Goal: Information Seeking & Learning: Learn about a topic

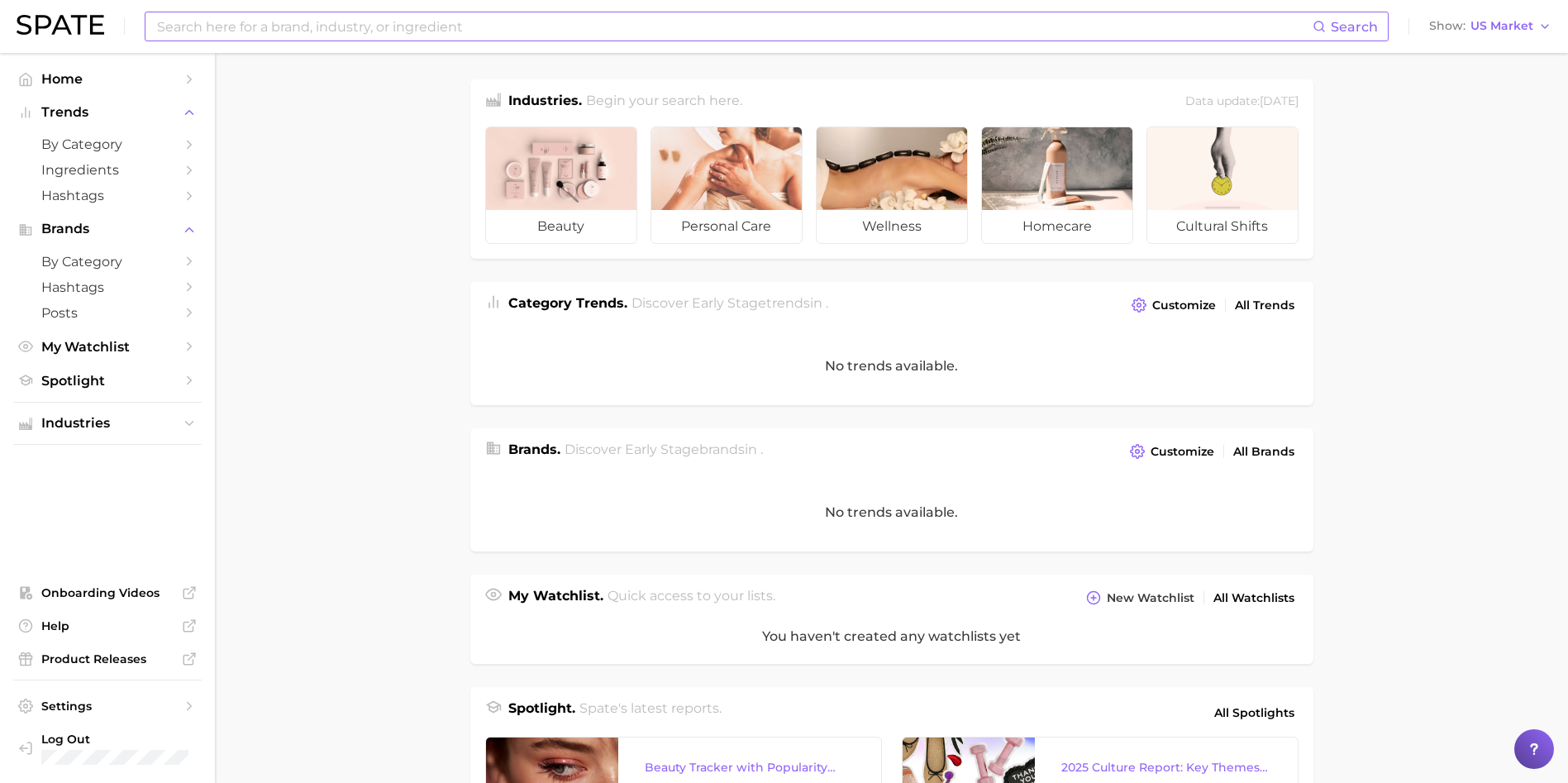
click at [439, 12] on div "Search" at bounding box center [767, 26] width 1244 height 30
click at [423, 34] on input at bounding box center [733, 26] width 1157 height 28
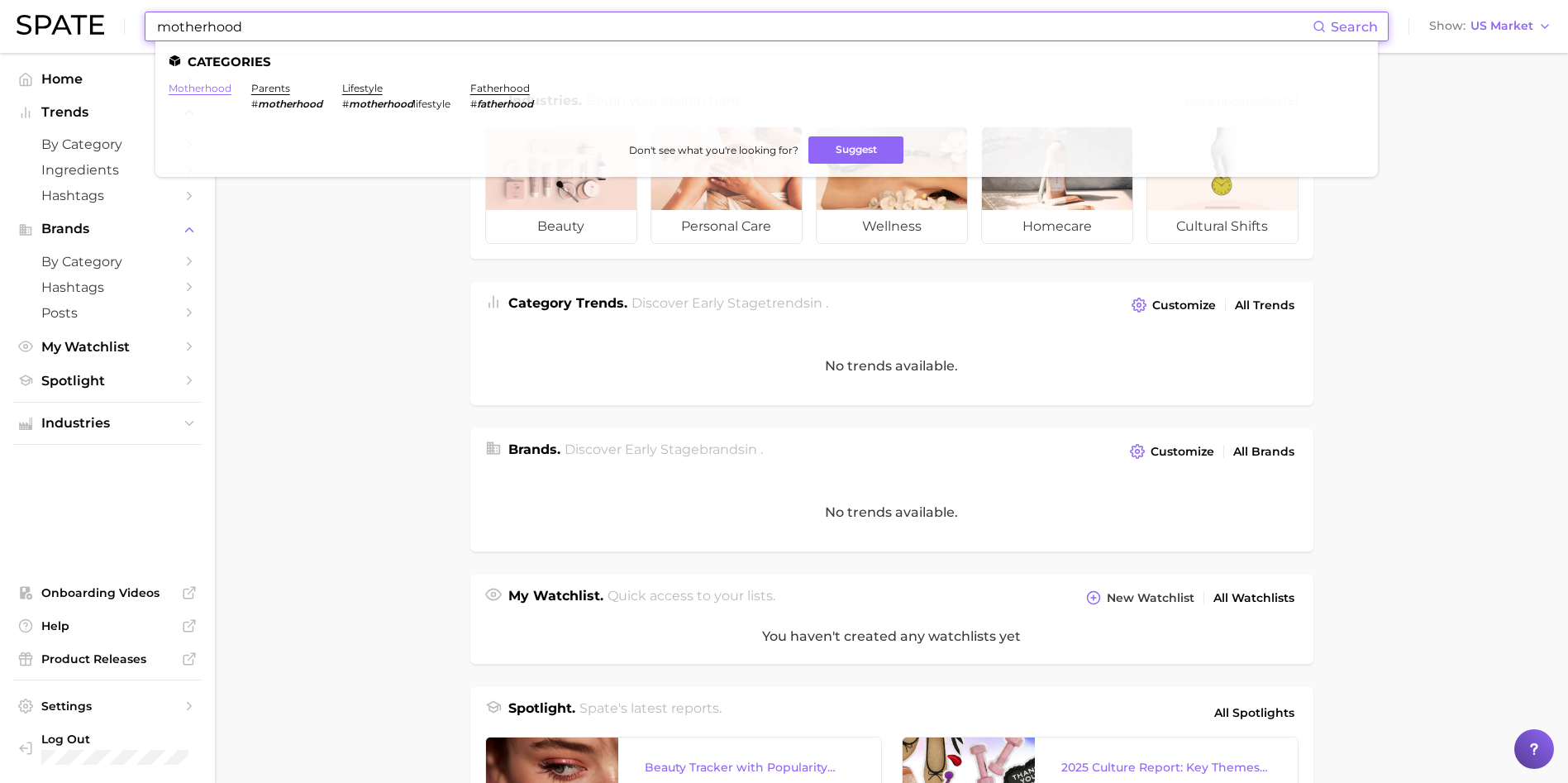
type input "motherhood"
click at [201, 87] on link "motherhood" at bounding box center [199, 88] width 63 height 13
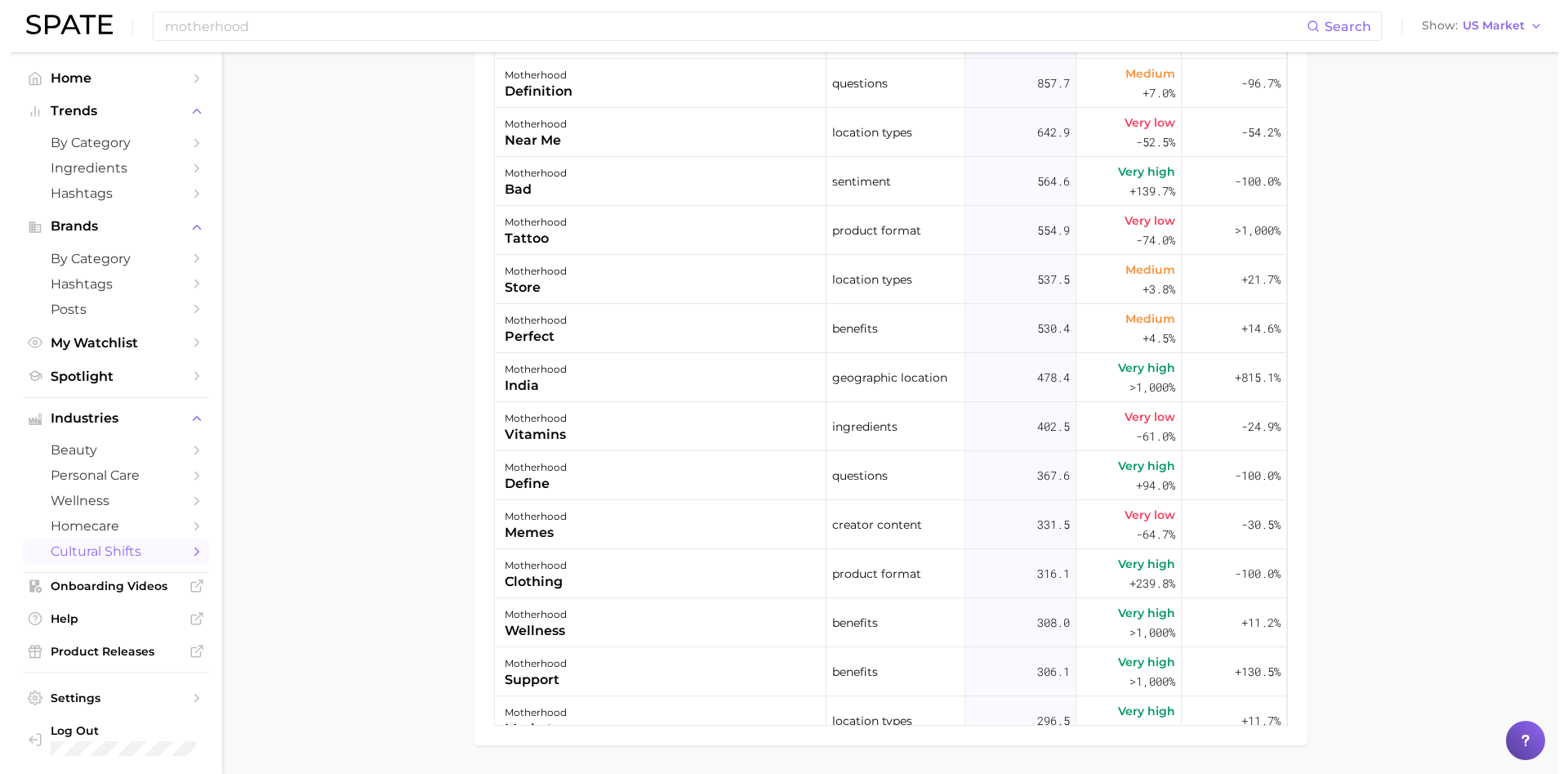
scroll to position [980, 0]
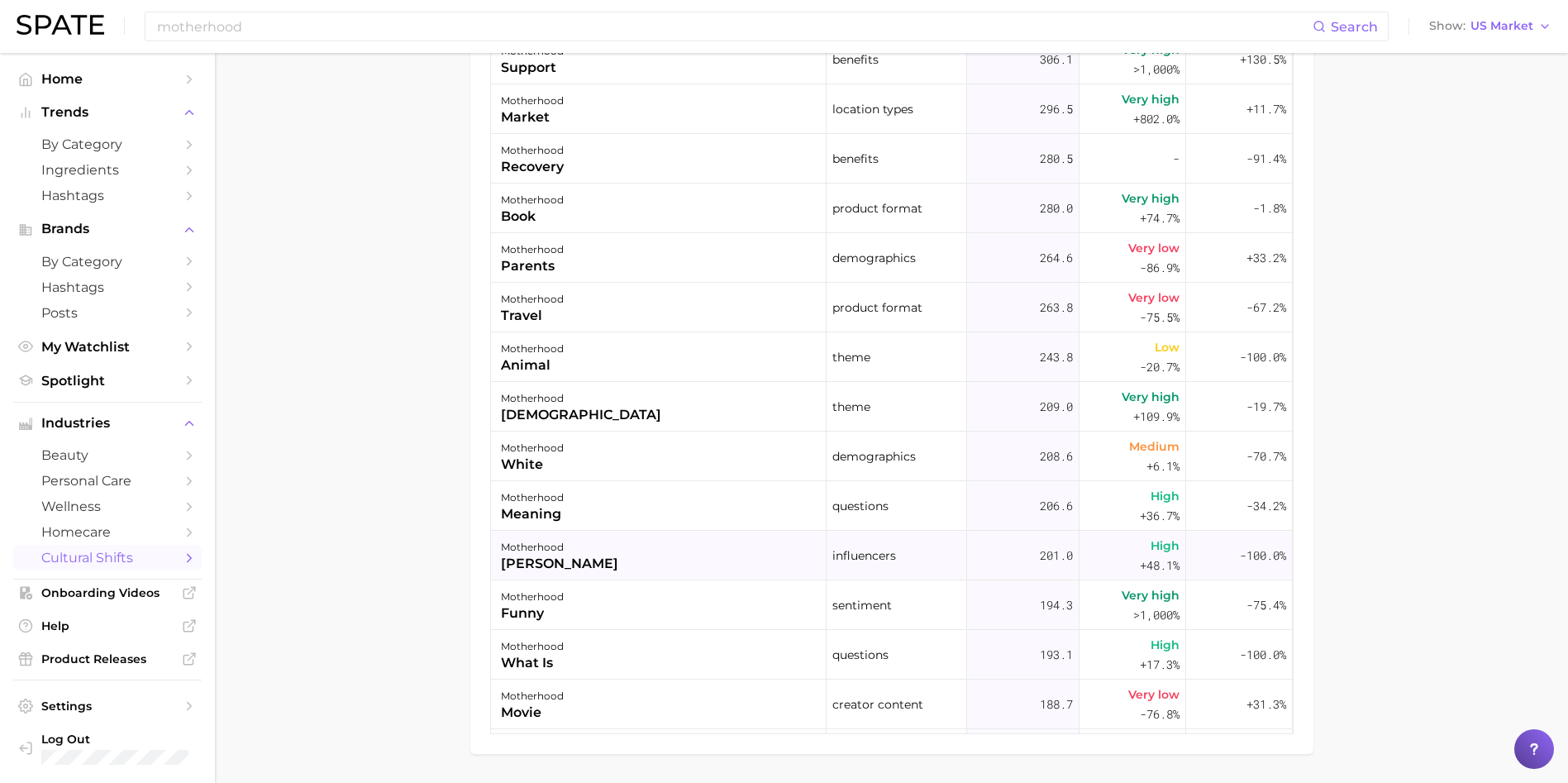
click at [547, 563] on div "[PERSON_NAME]" at bounding box center [560, 564] width 118 height 20
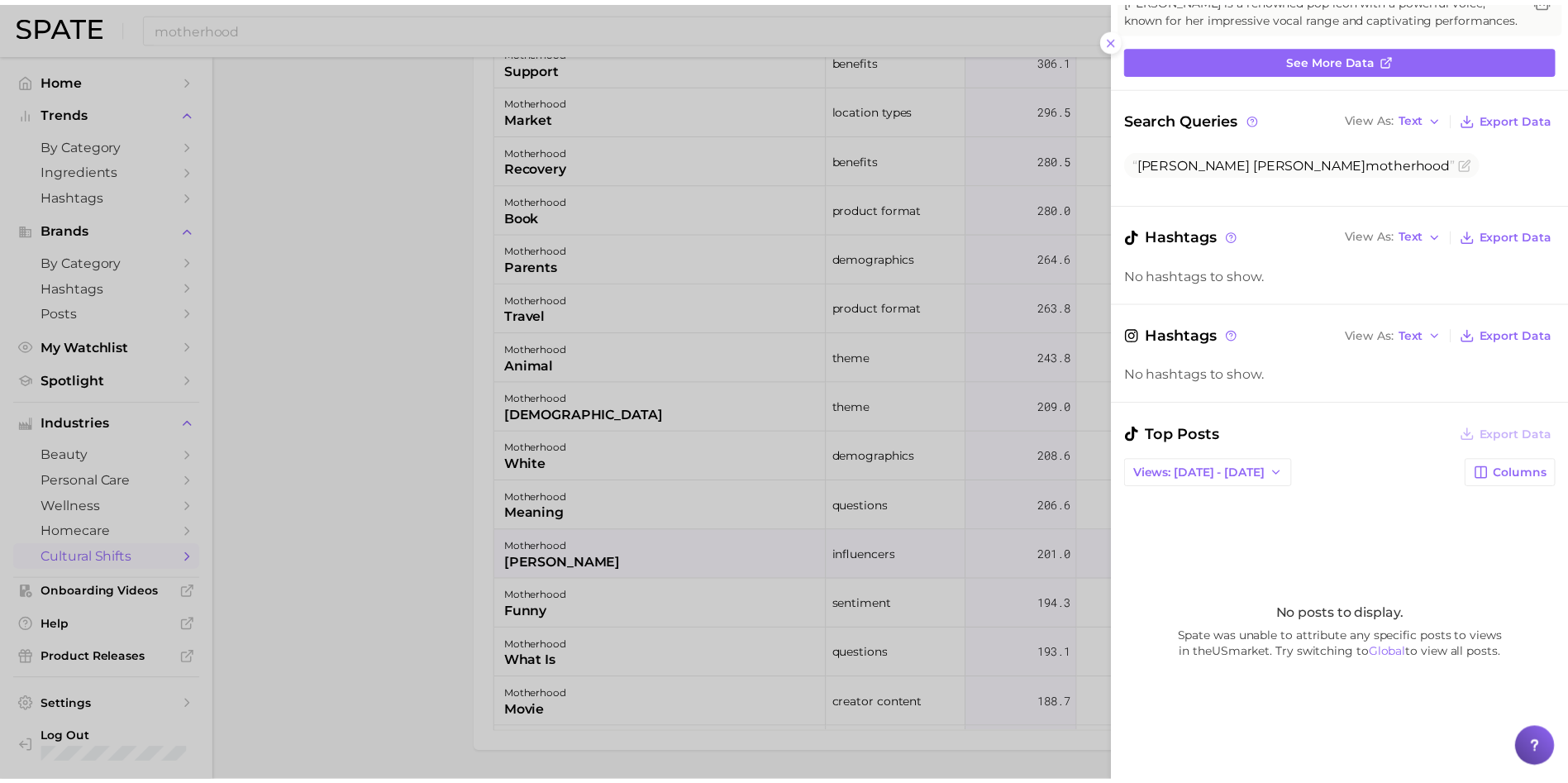
scroll to position [372, 0]
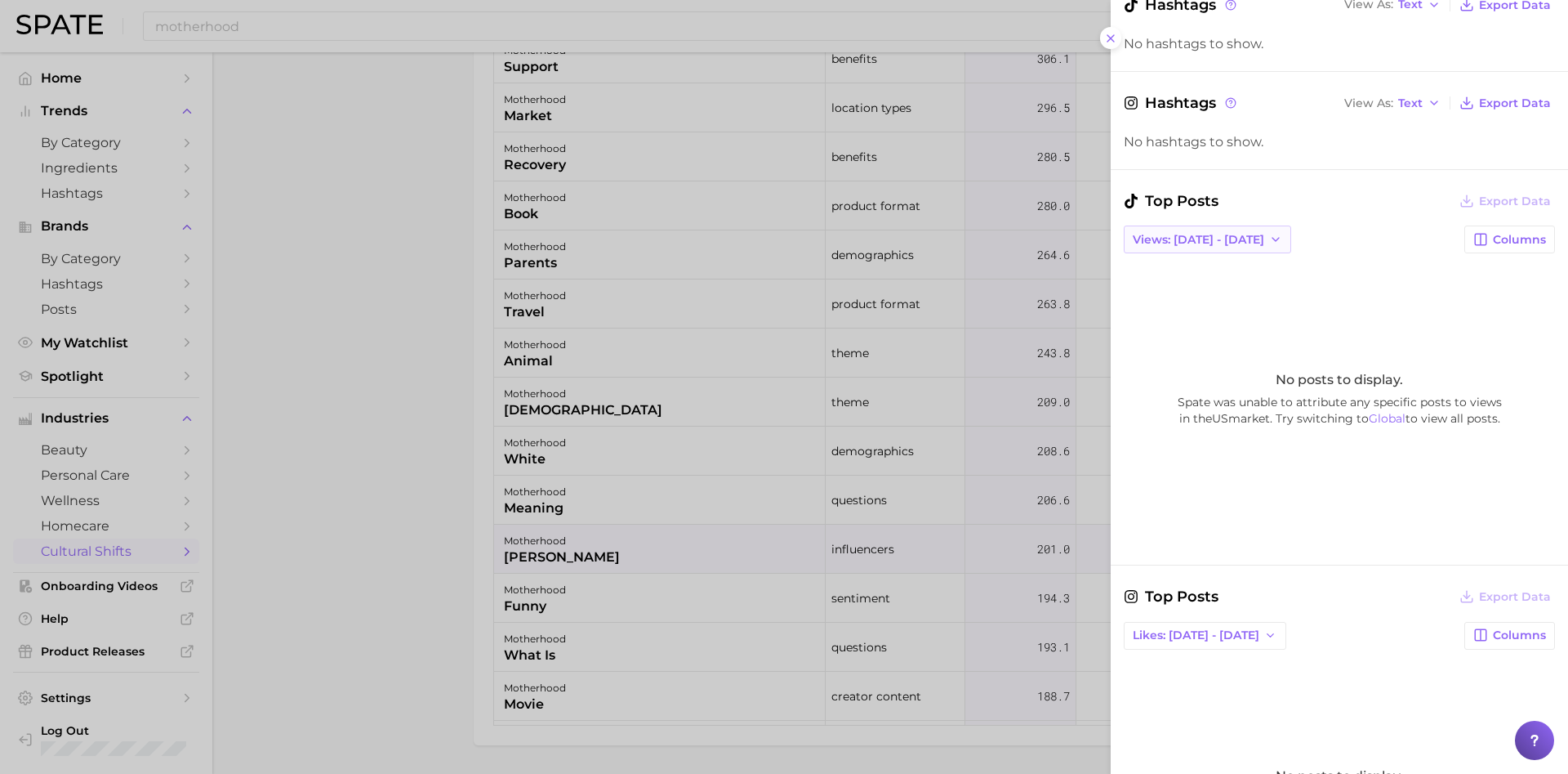
click at [1207, 246] on span "Views: [DATE] - [DATE]" at bounding box center [1198, 240] width 132 height 14
click at [1184, 306] on span "Total Views" at bounding box center [1165, 300] width 67 height 14
click at [251, 290] on div at bounding box center [784, 387] width 1568 height 774
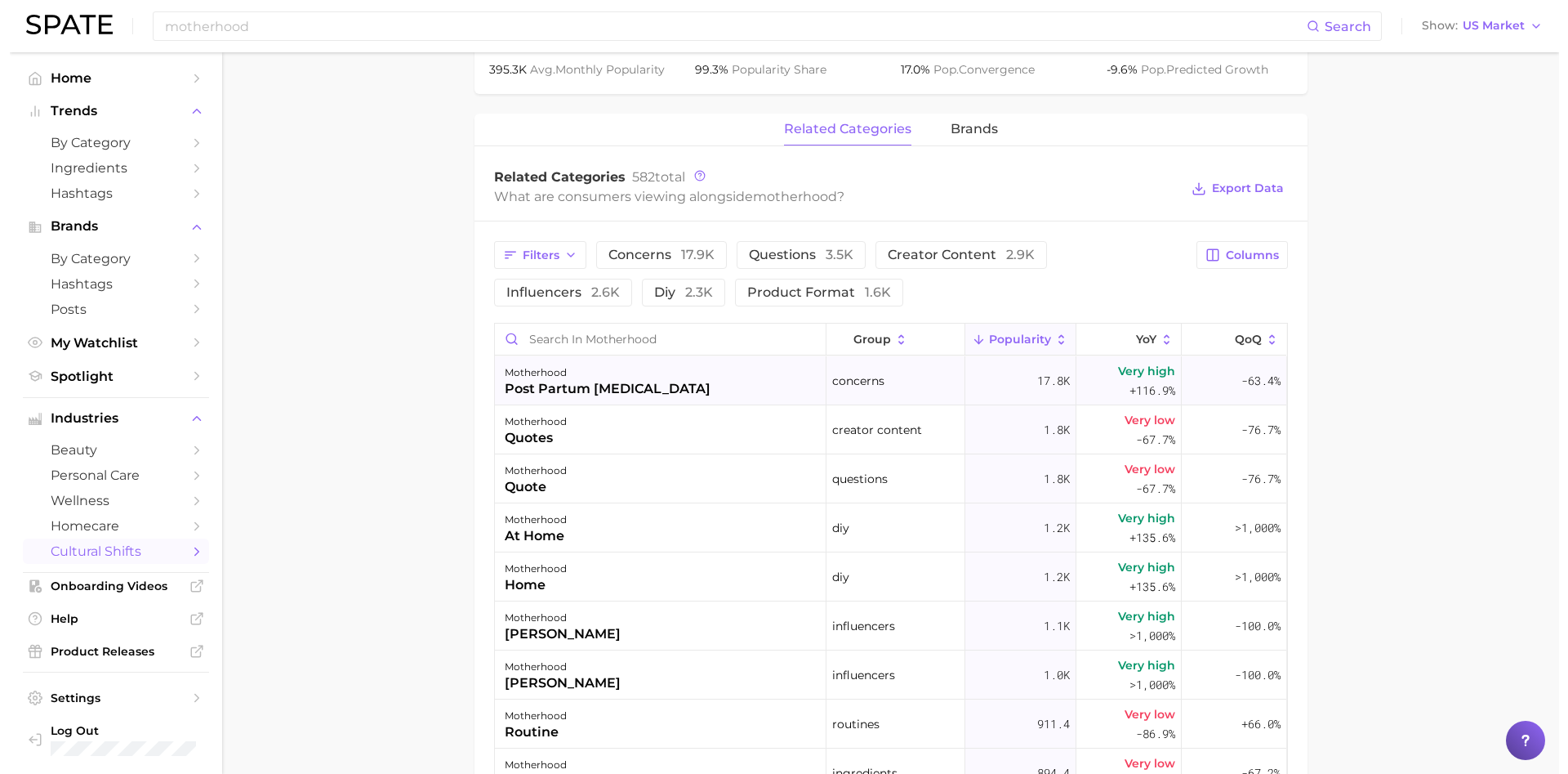
scroll to position [693, 0]
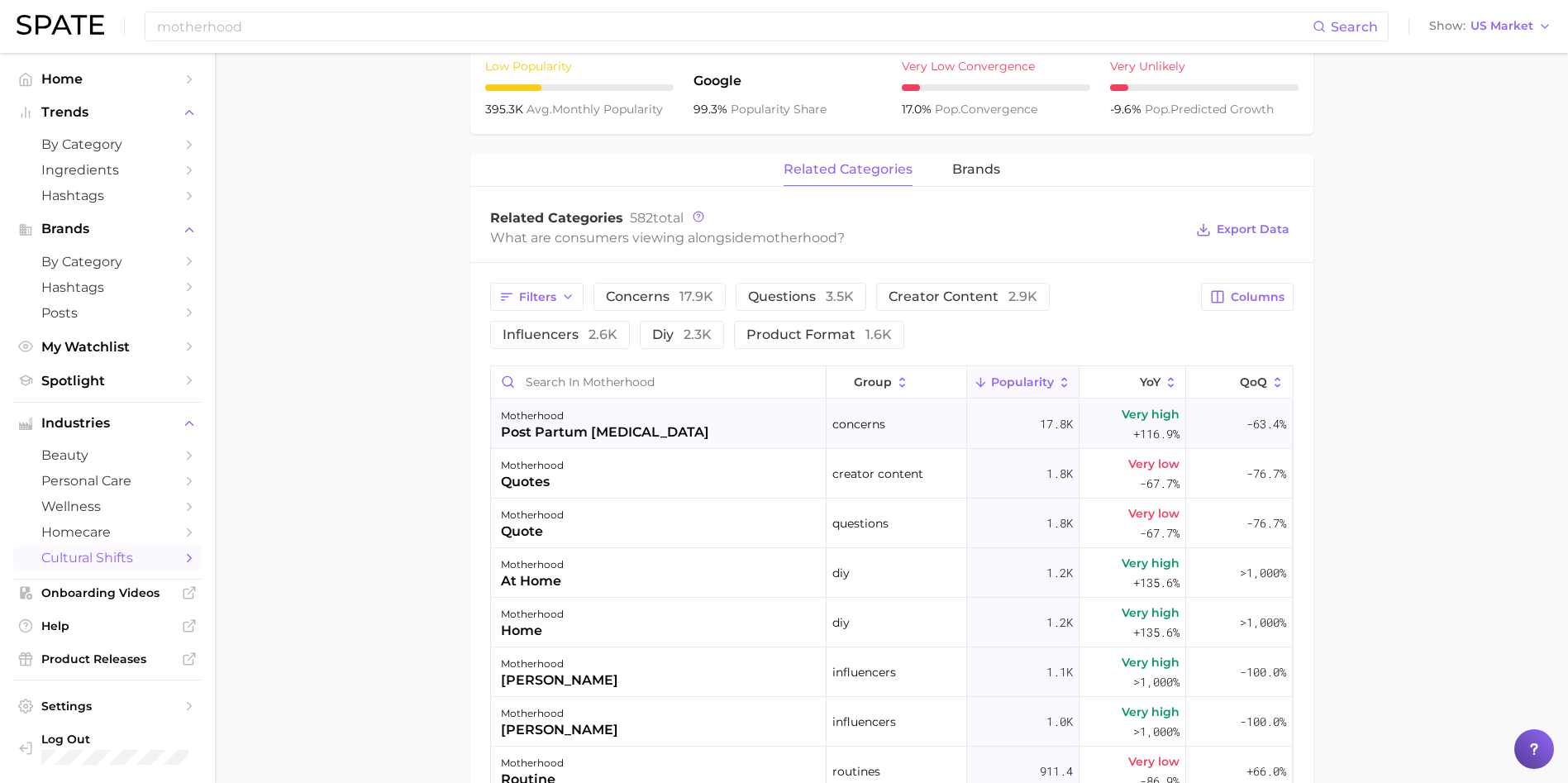
click at [619, 429] on div "post partum [MEDICAL_DATA]" at bounding box center [605, 432] width 208 height 20
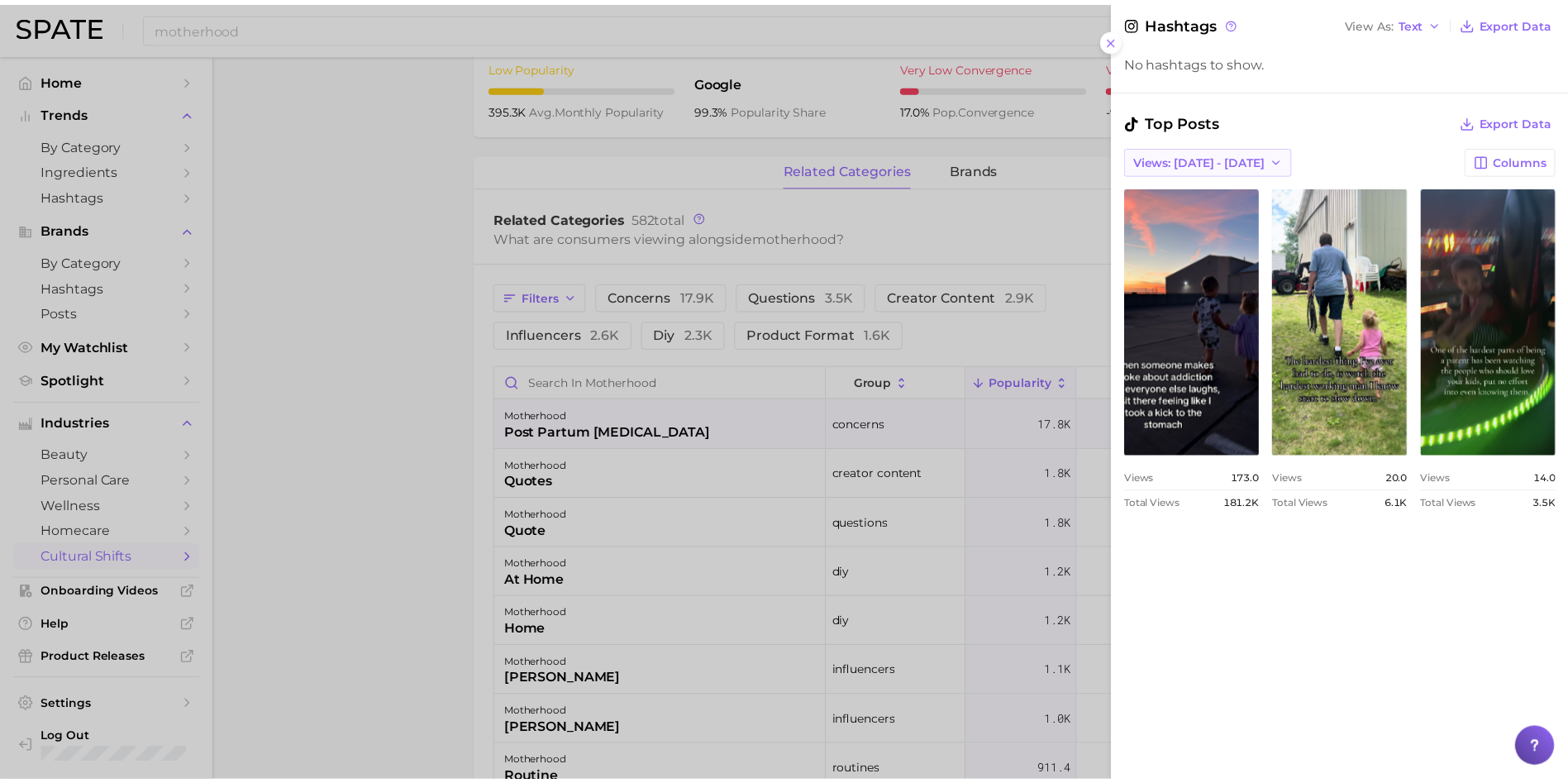
scroll to position [496, 0]
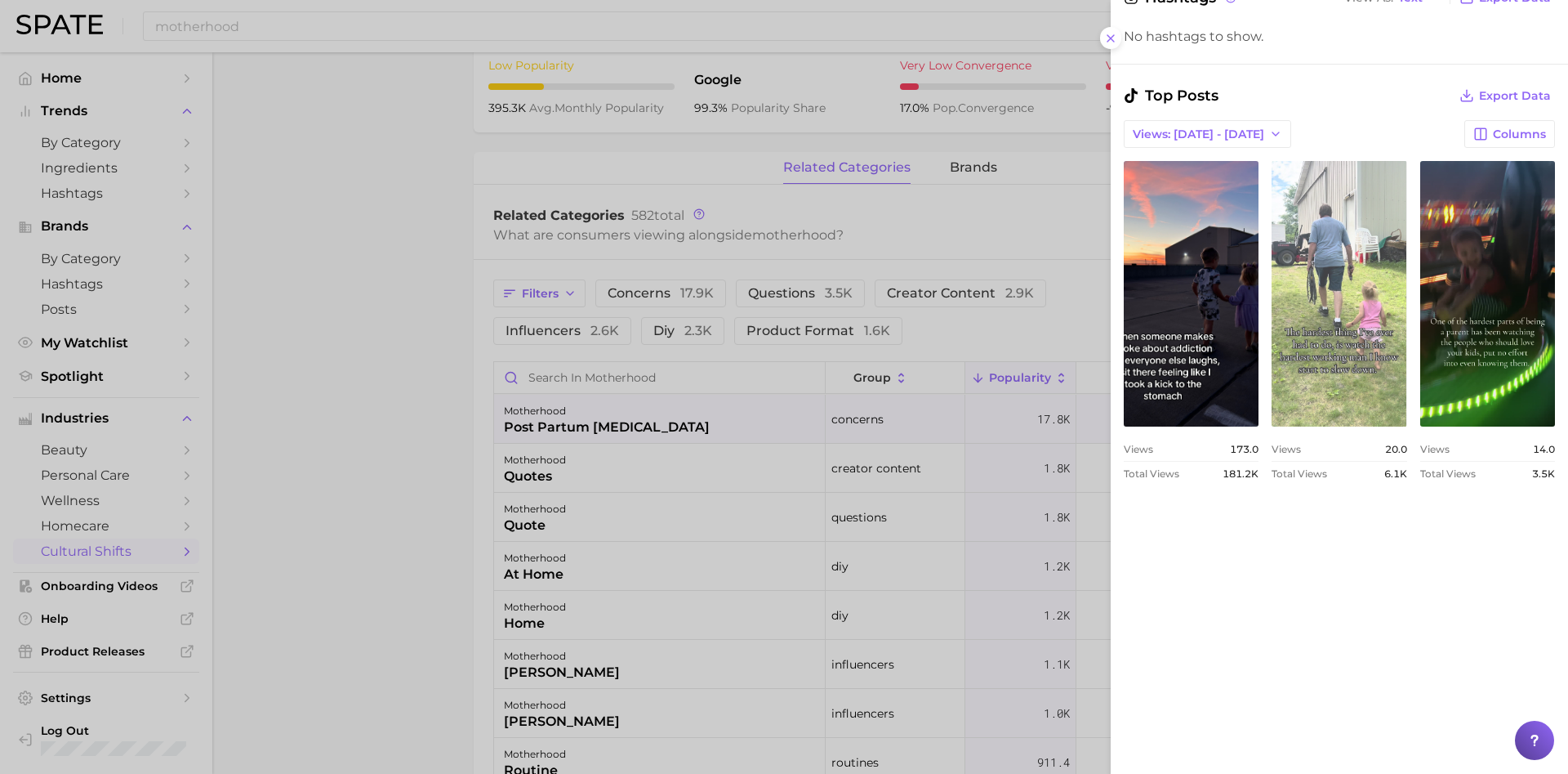
click at [1407, 347] on link "view post on TikTok" at bounding box center [1339, 294] width 134 height 265
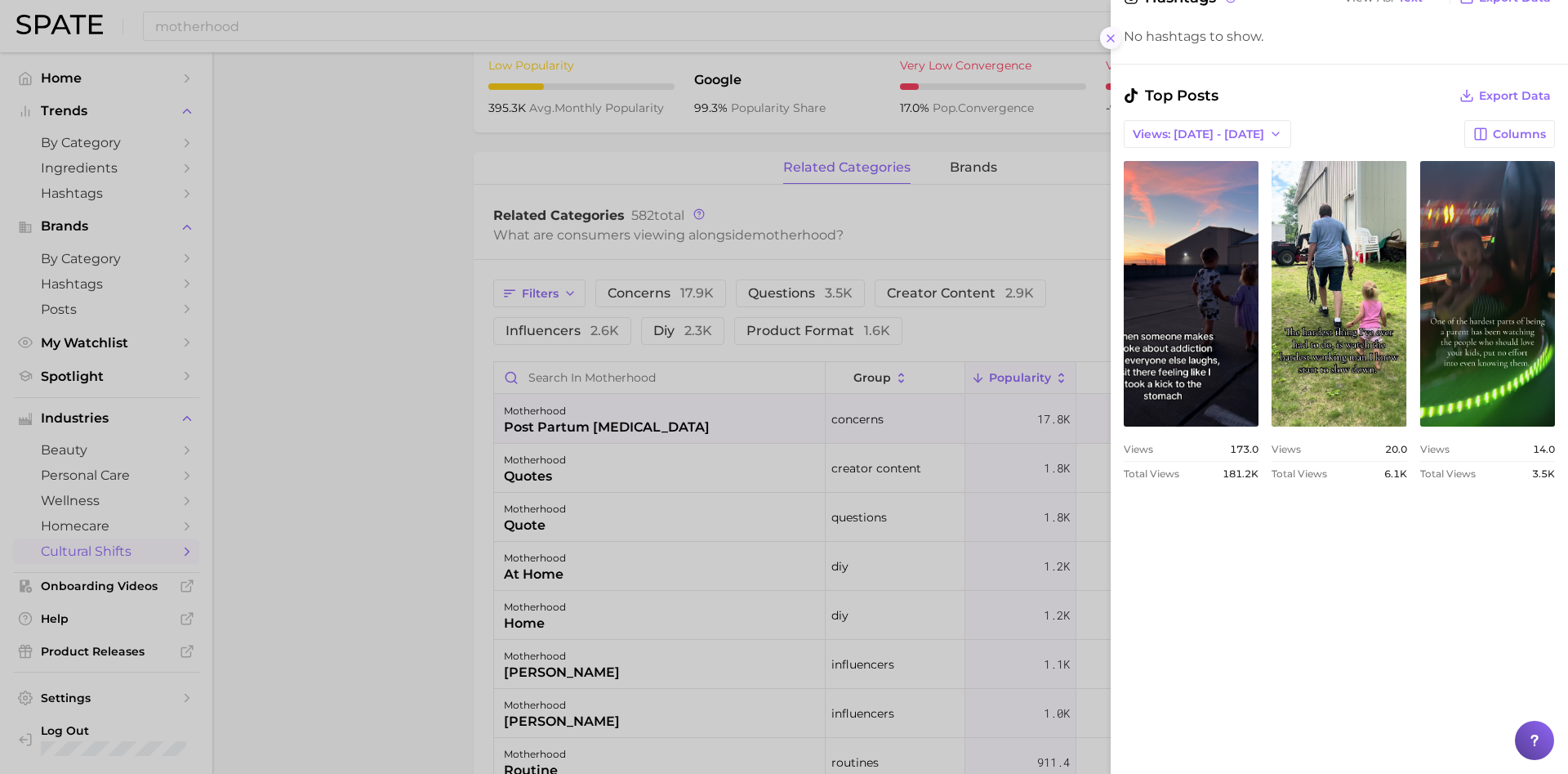
click at [1120, 39] on button at bounding box center [1110, 38] width 22 height 22
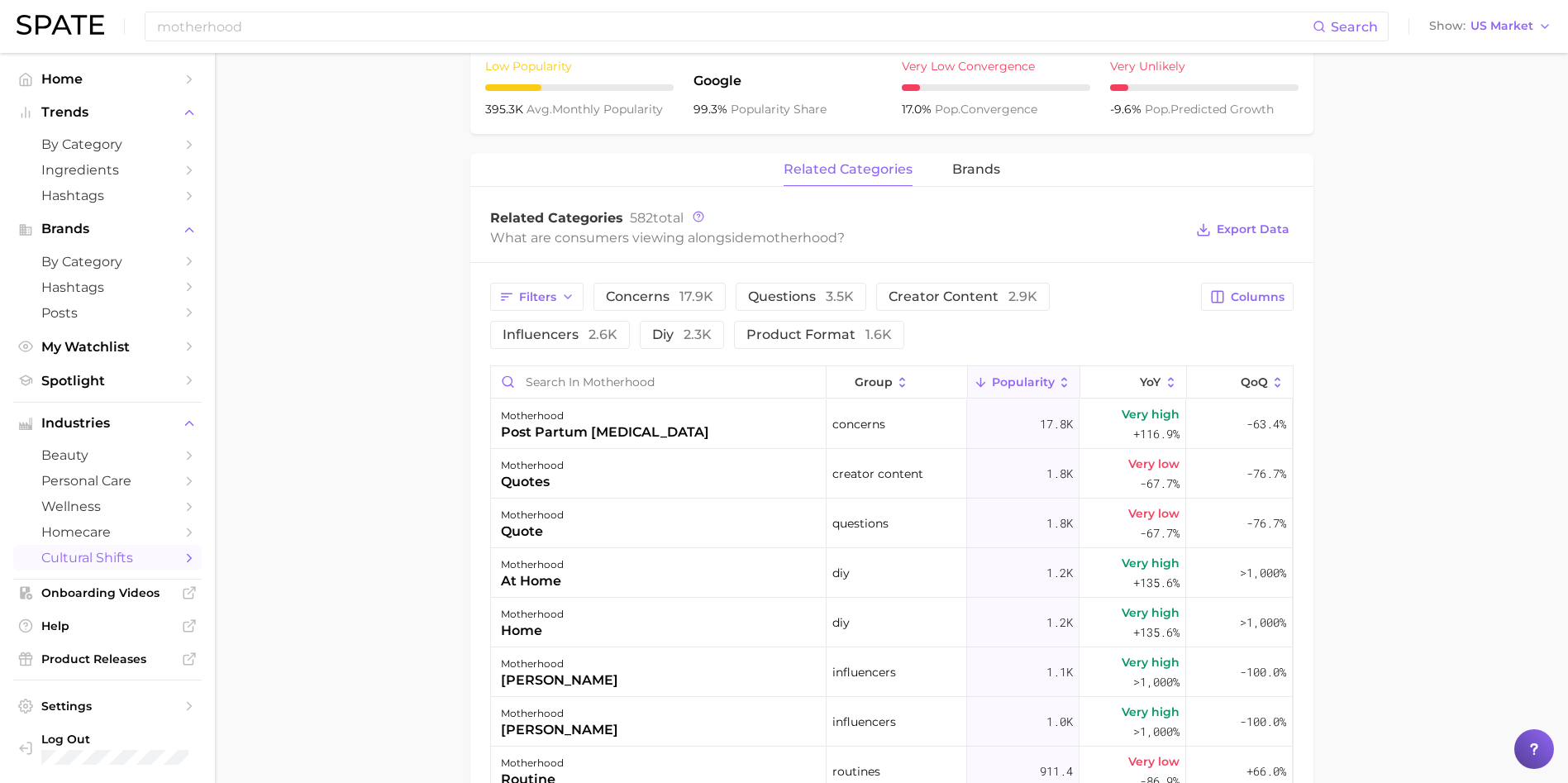
scroll to position [0, 0]
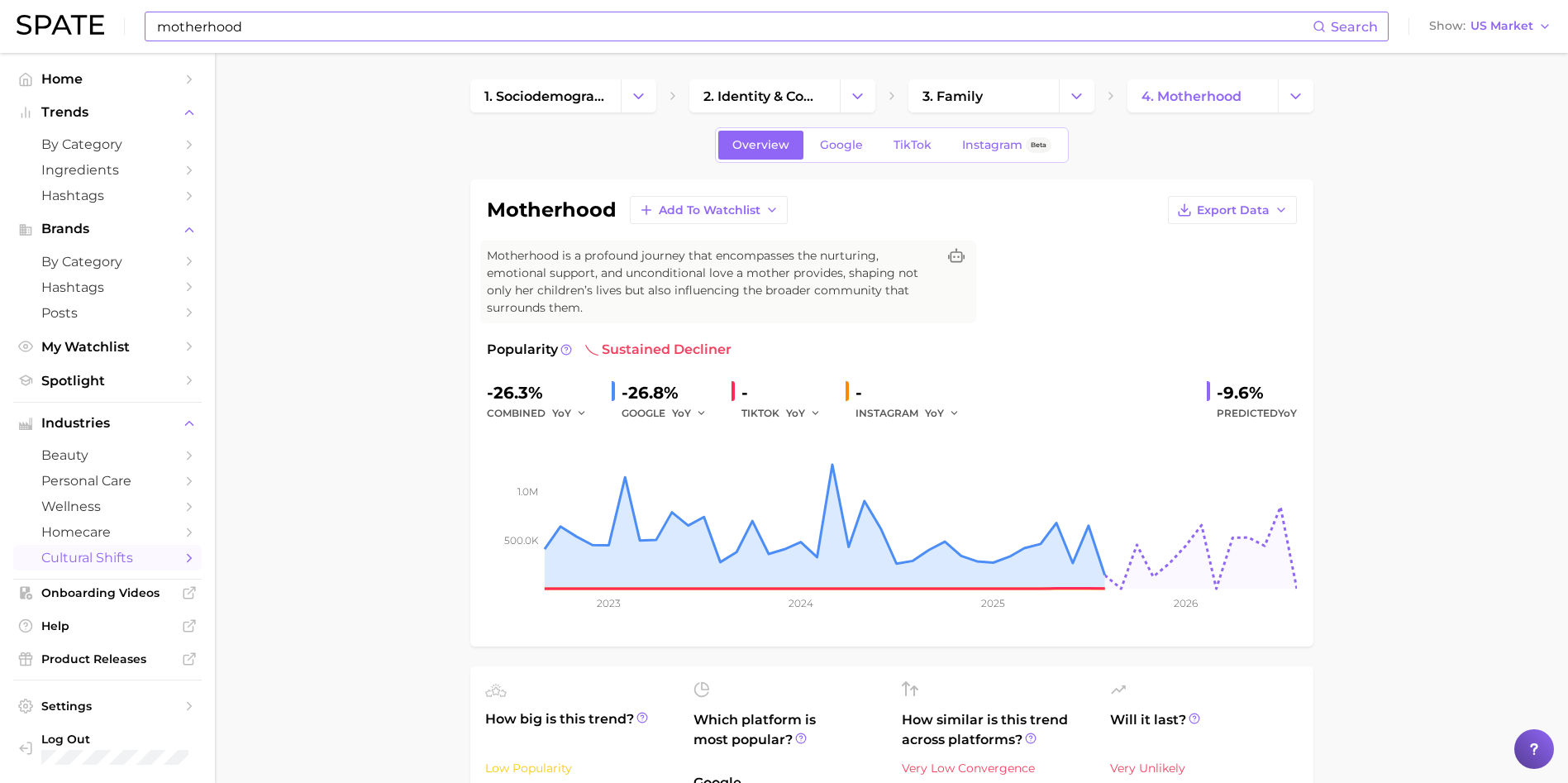
click at [282, 27] on input "motherhood" at bounding box center [733, 26] width 1157 height 28
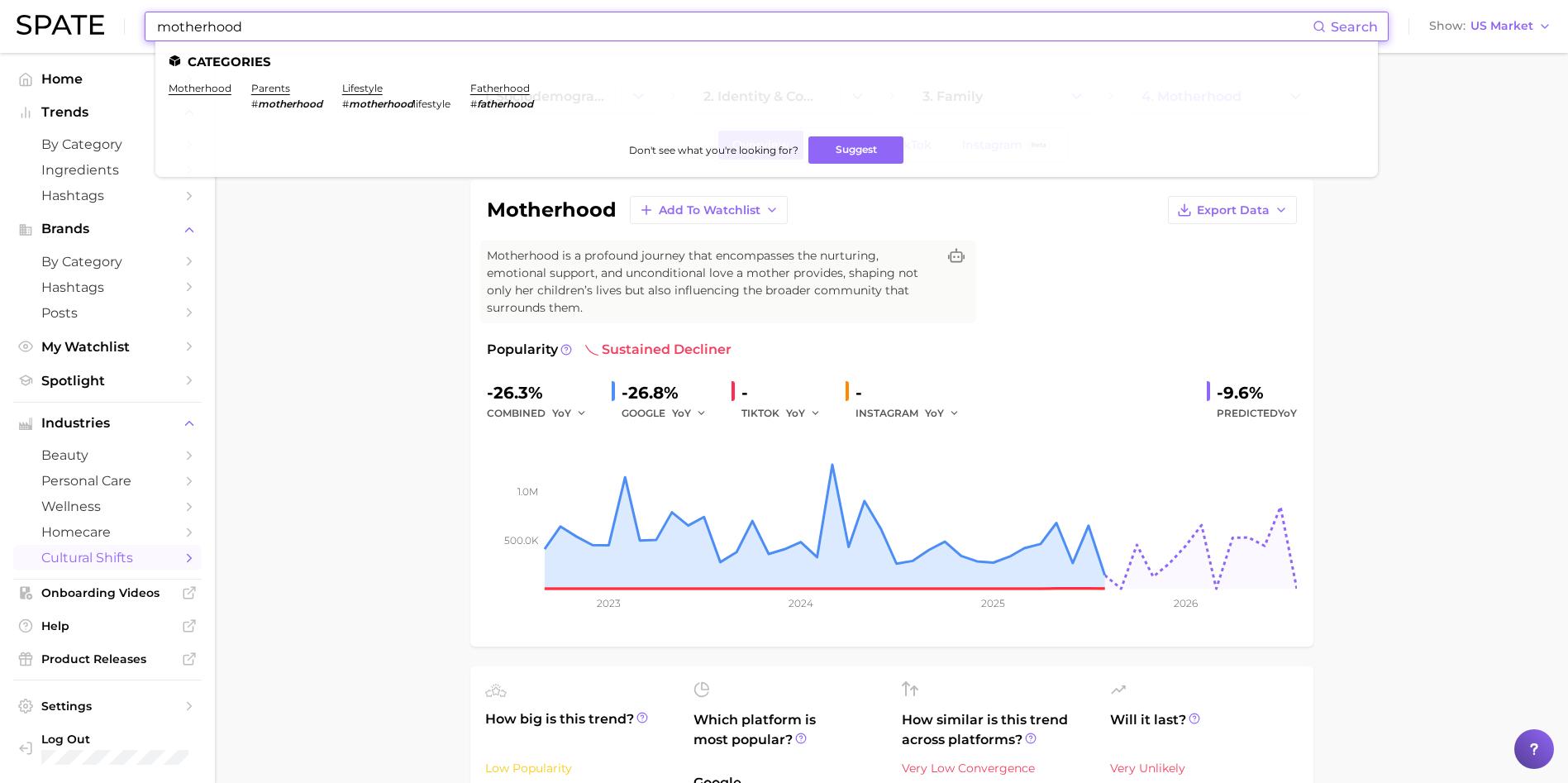
drag, startPoint x: 282, startPoint y: 27, endPoint x: 10, endPoint y: 37, distance: 272.2
click at [10, 37] on header "motherhood Search Categories motherhood parents # motherhood lifestyle # mother…" at bounding box center [784, 26] width 1568 height 53
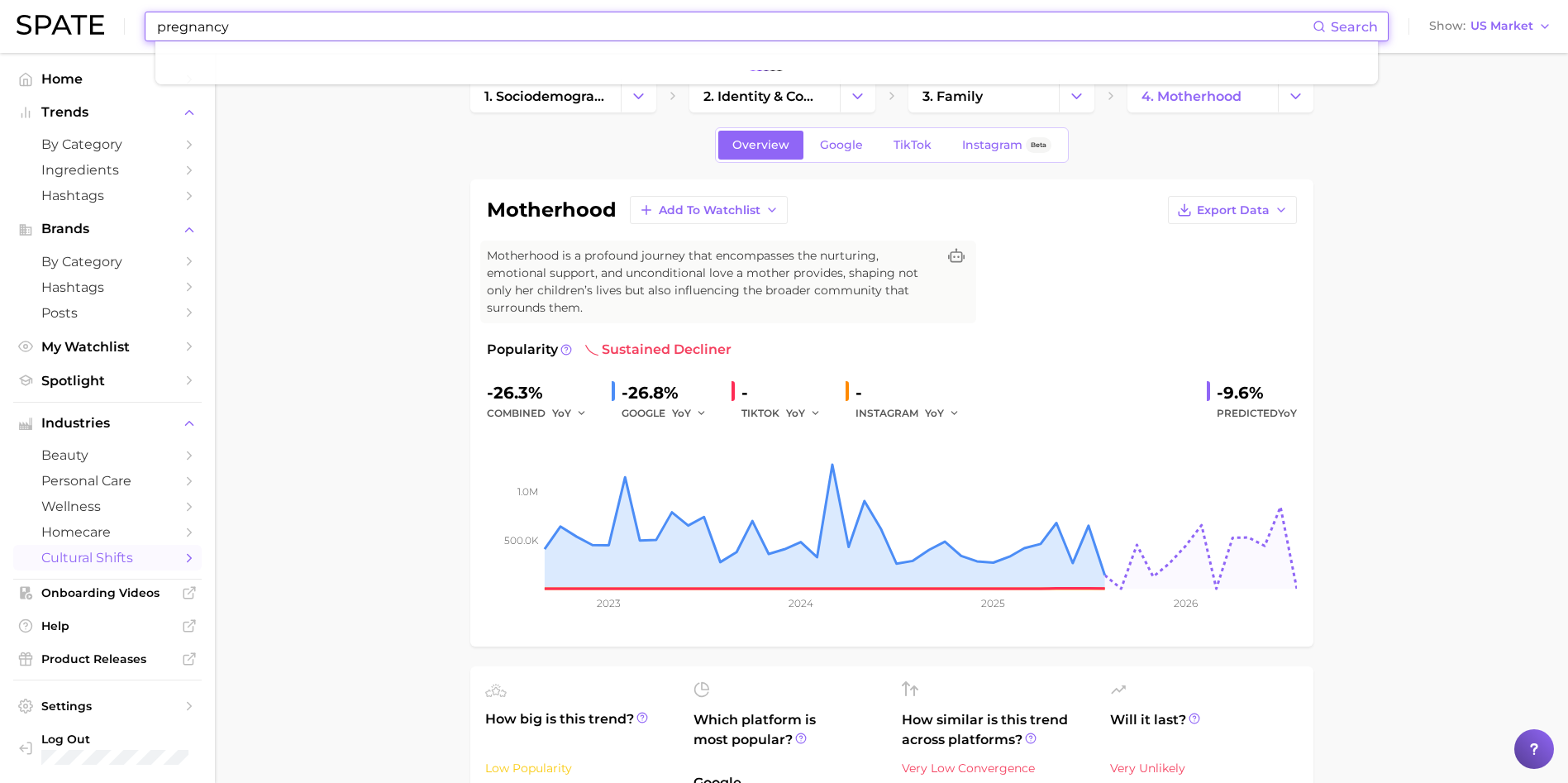
type input "pregnancy"
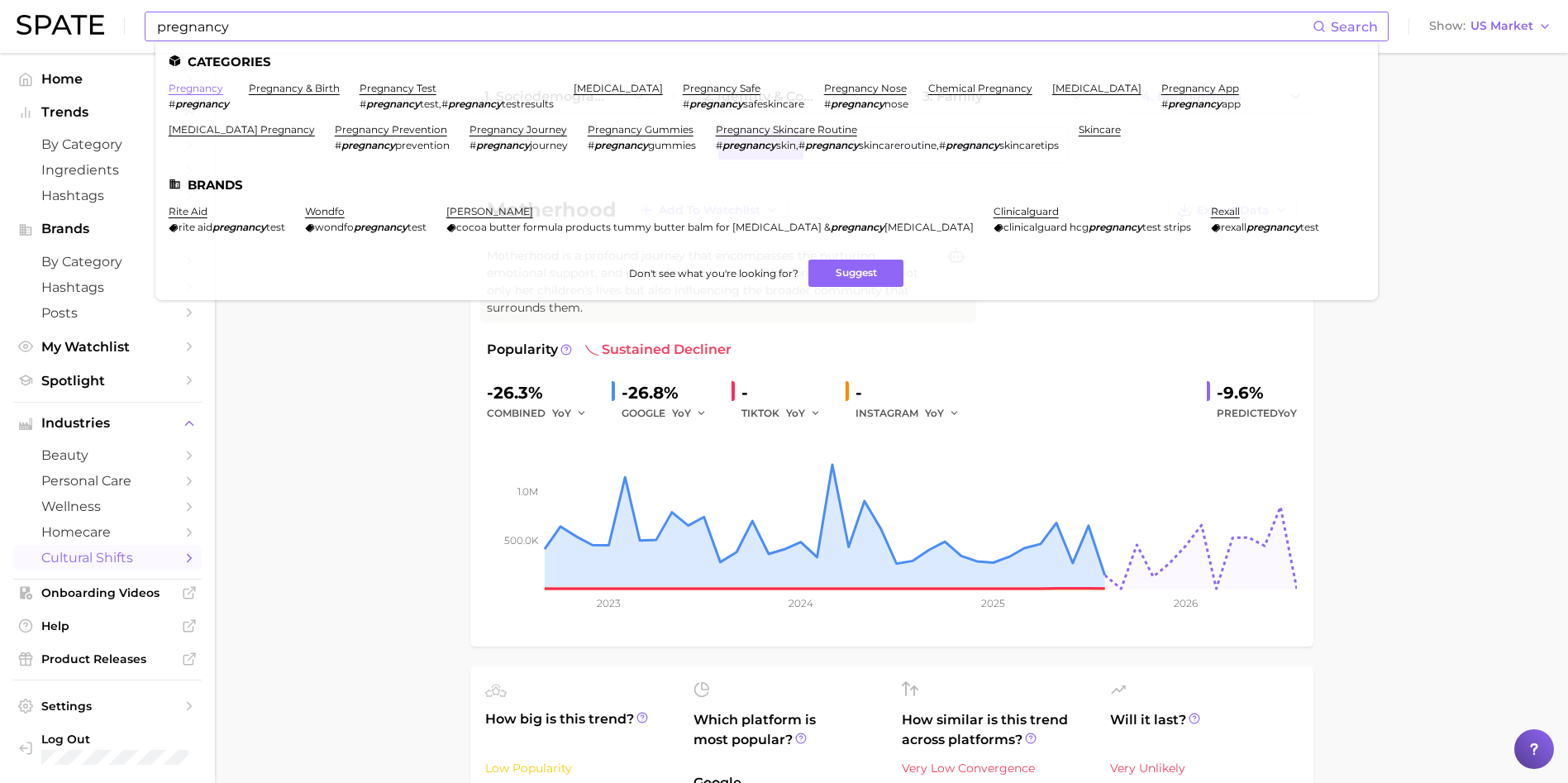
click at [211, 91] on link "pregnancy" at bounding box center [196, 88] width 54 height 13
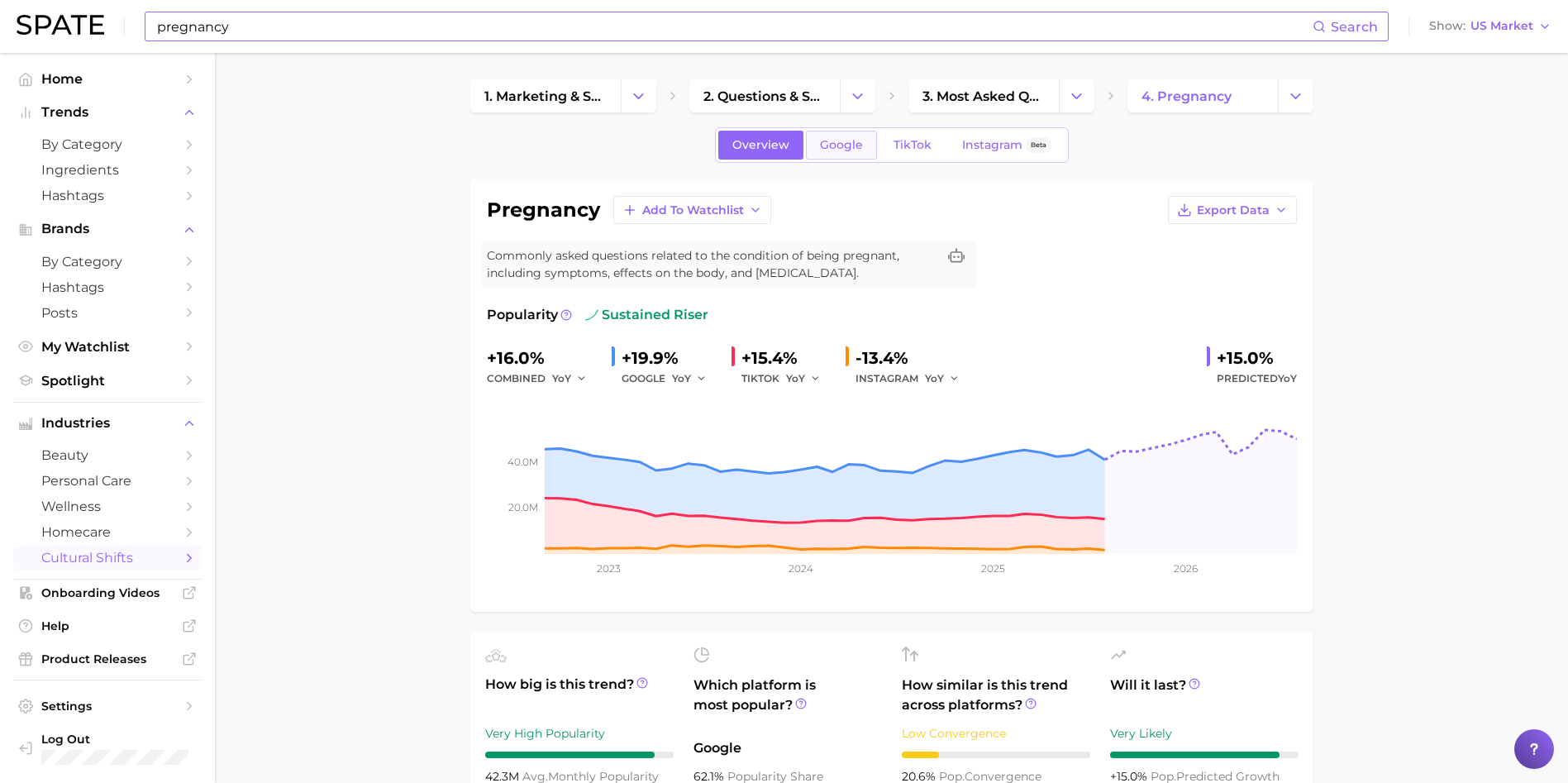
click at [830, 145] on span "Google" at bounding box center [841, 145] width 43 height 14
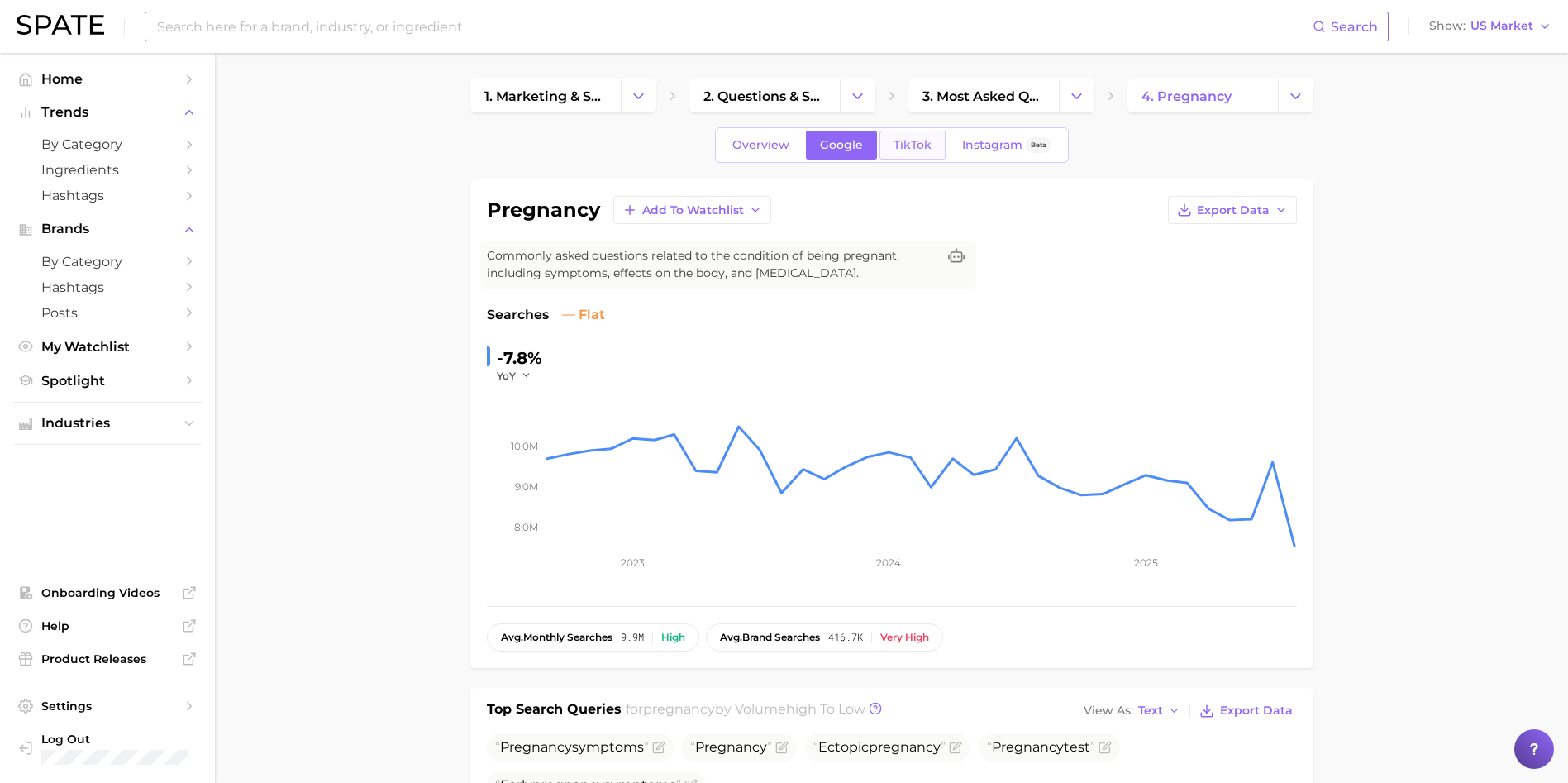
click at [910, 150] on span "TikTok" at bounding box center [913, 145] width 38 height 14
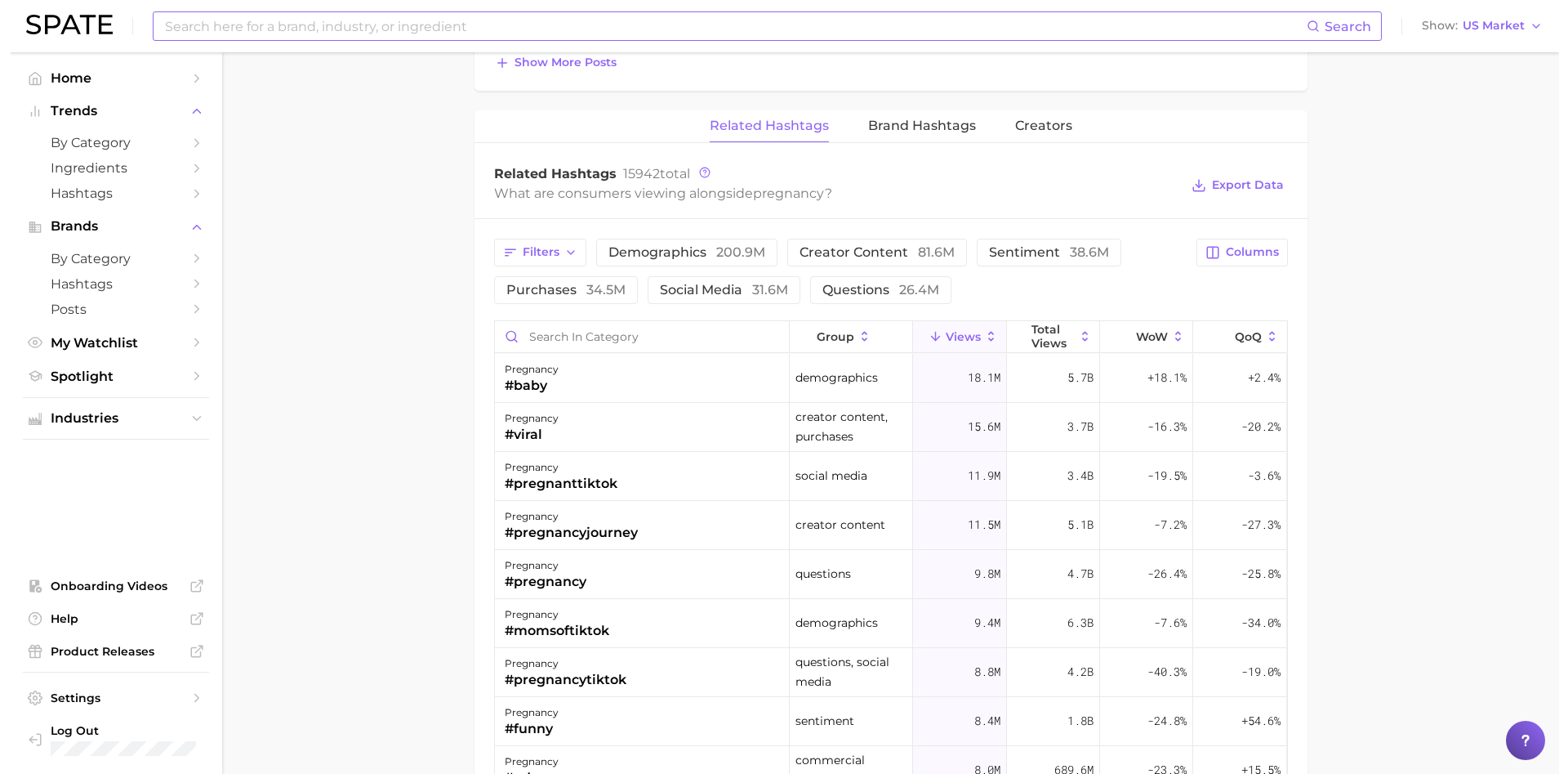
scroll to position [1348, 0]
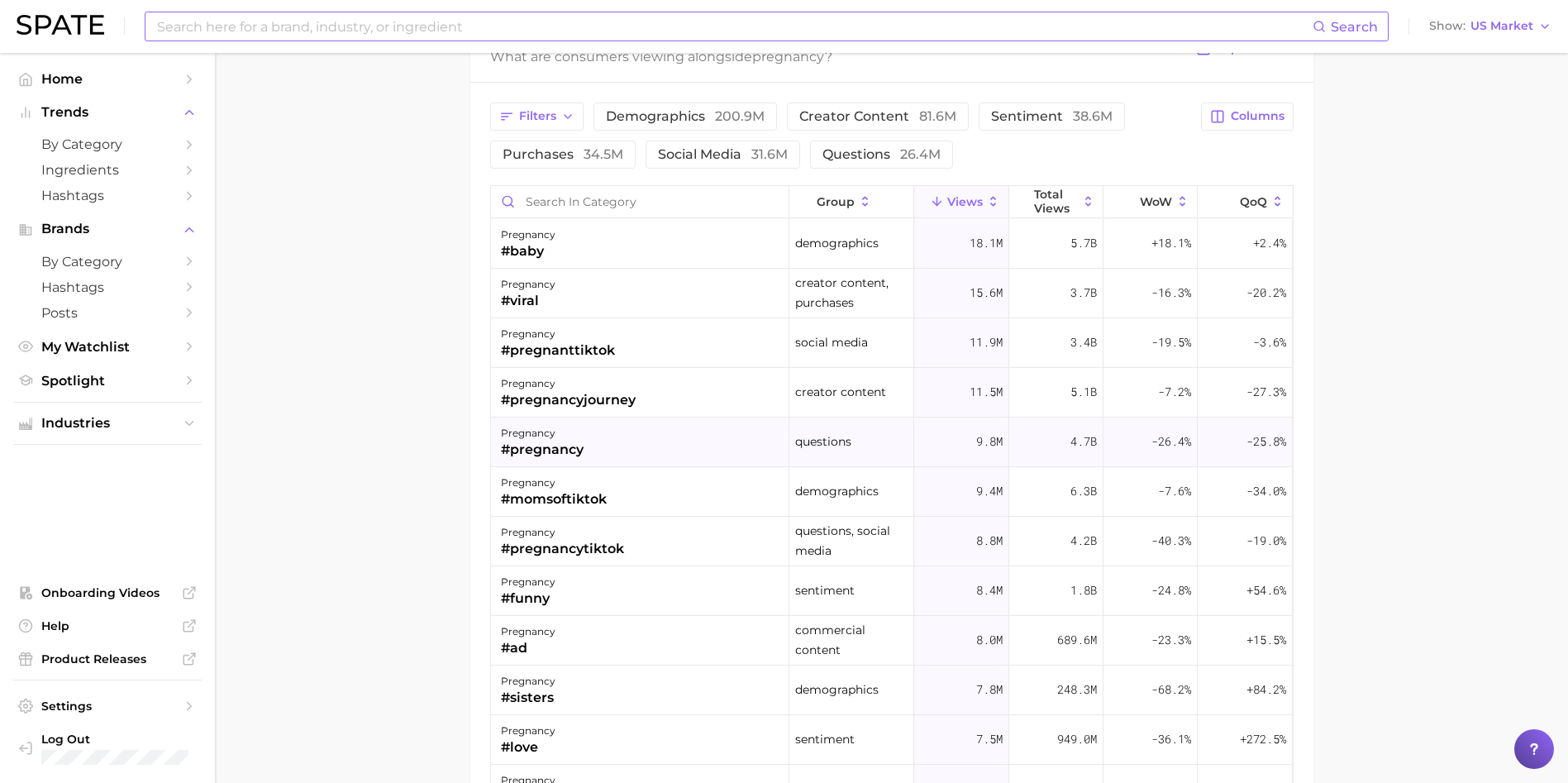
click at [552, 440] on div "#pregnancy" at bounding box center [542, 450] width 82 height 20
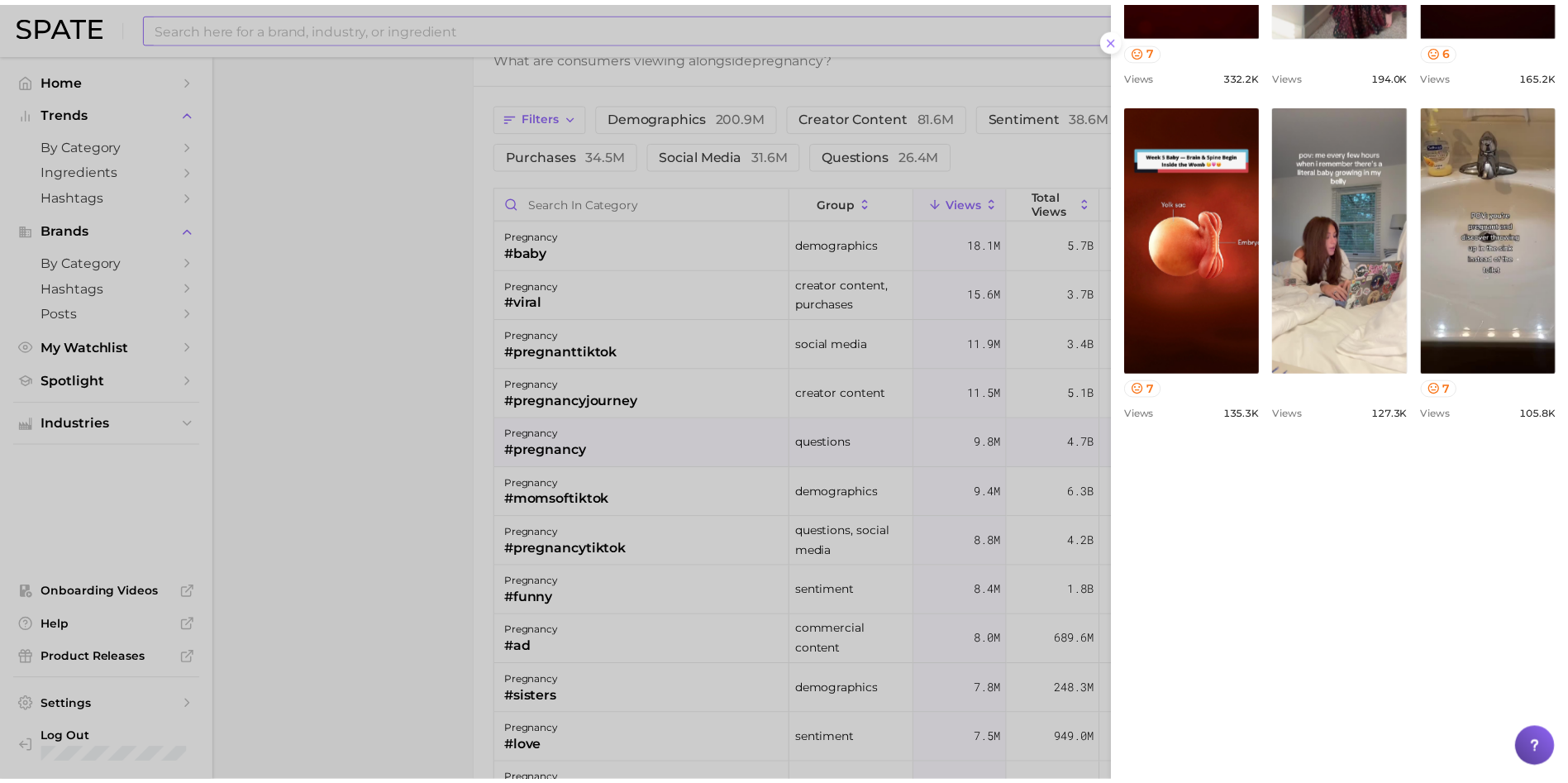
scroll to position [1113, 0]
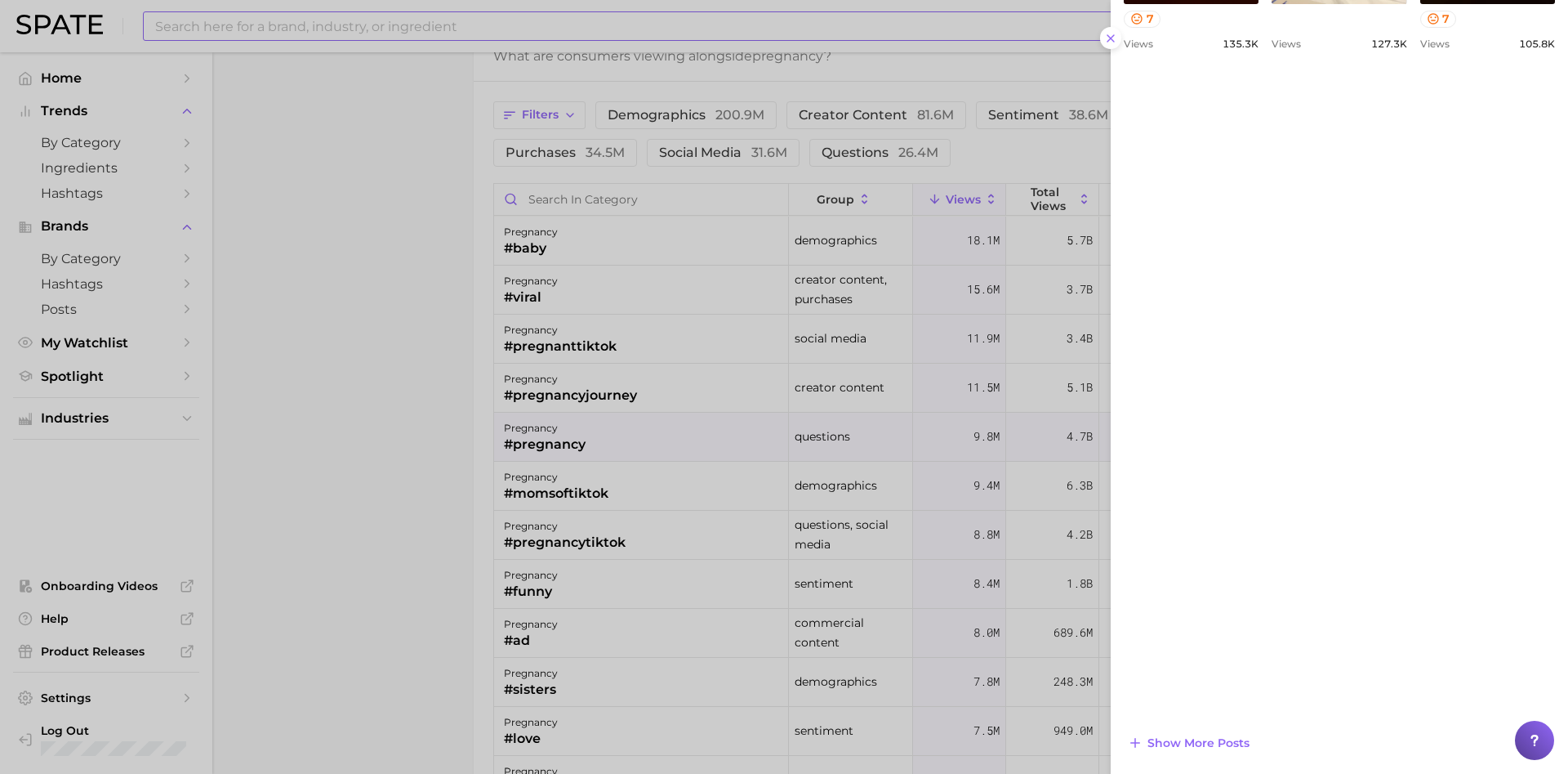
click at [353, 435] on div at bounding box center [784, 387] width 1568 height 774
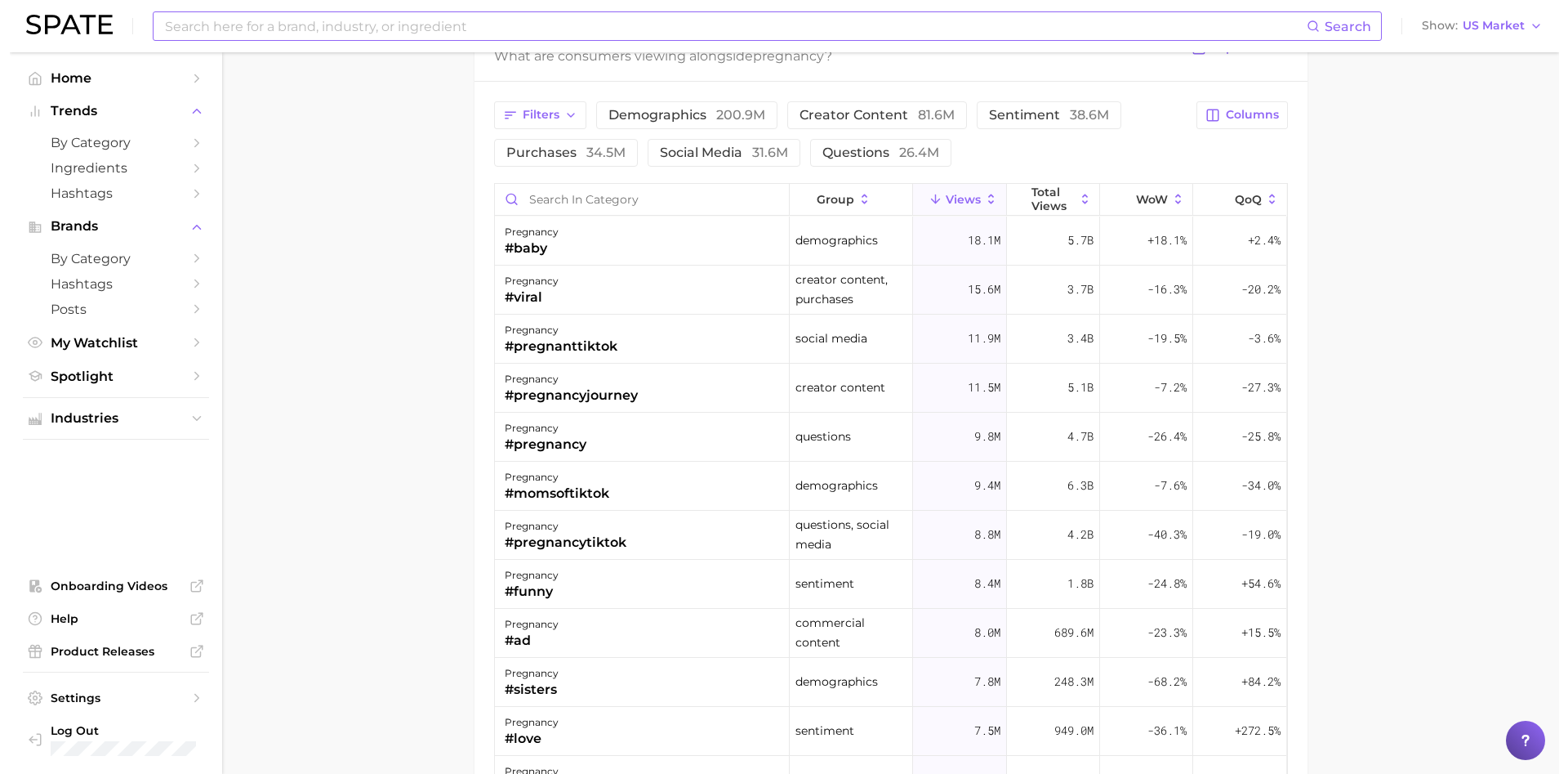
scroll to position [1632, 0]
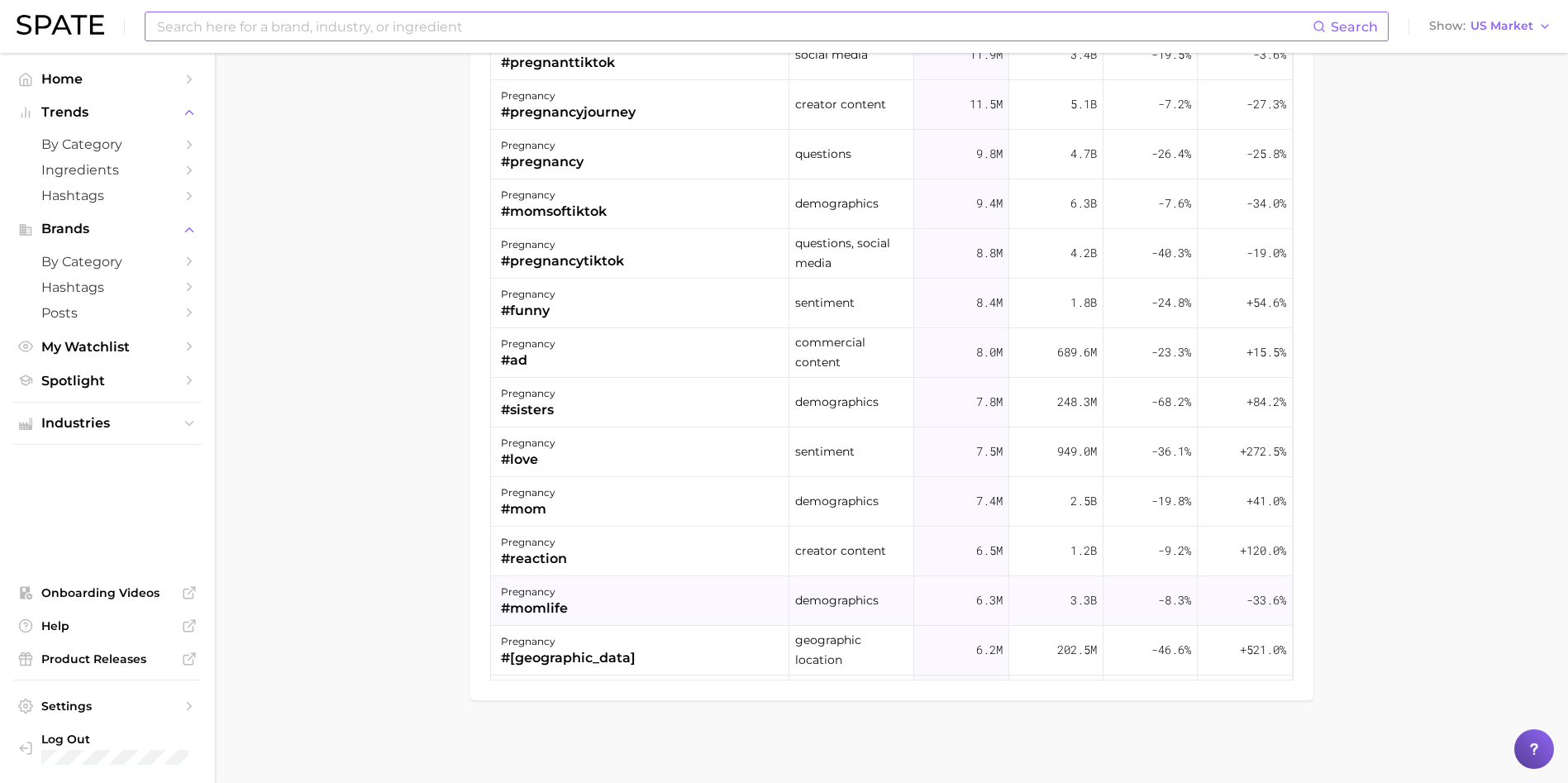
click at [533, 601] on div "#momlife" at bounding box center [535, 608] width 67 height 20
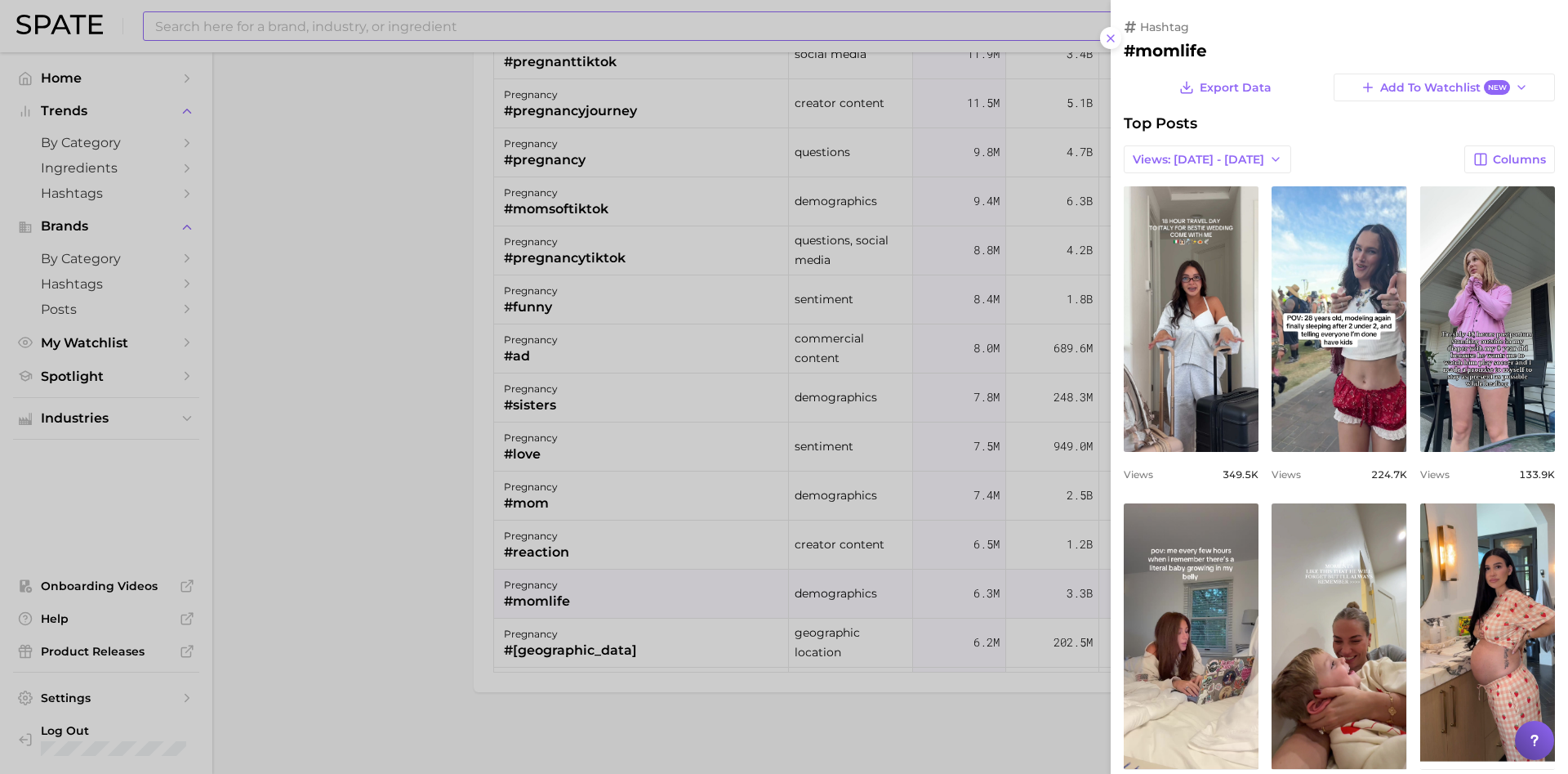
scroll to position [0, 0]
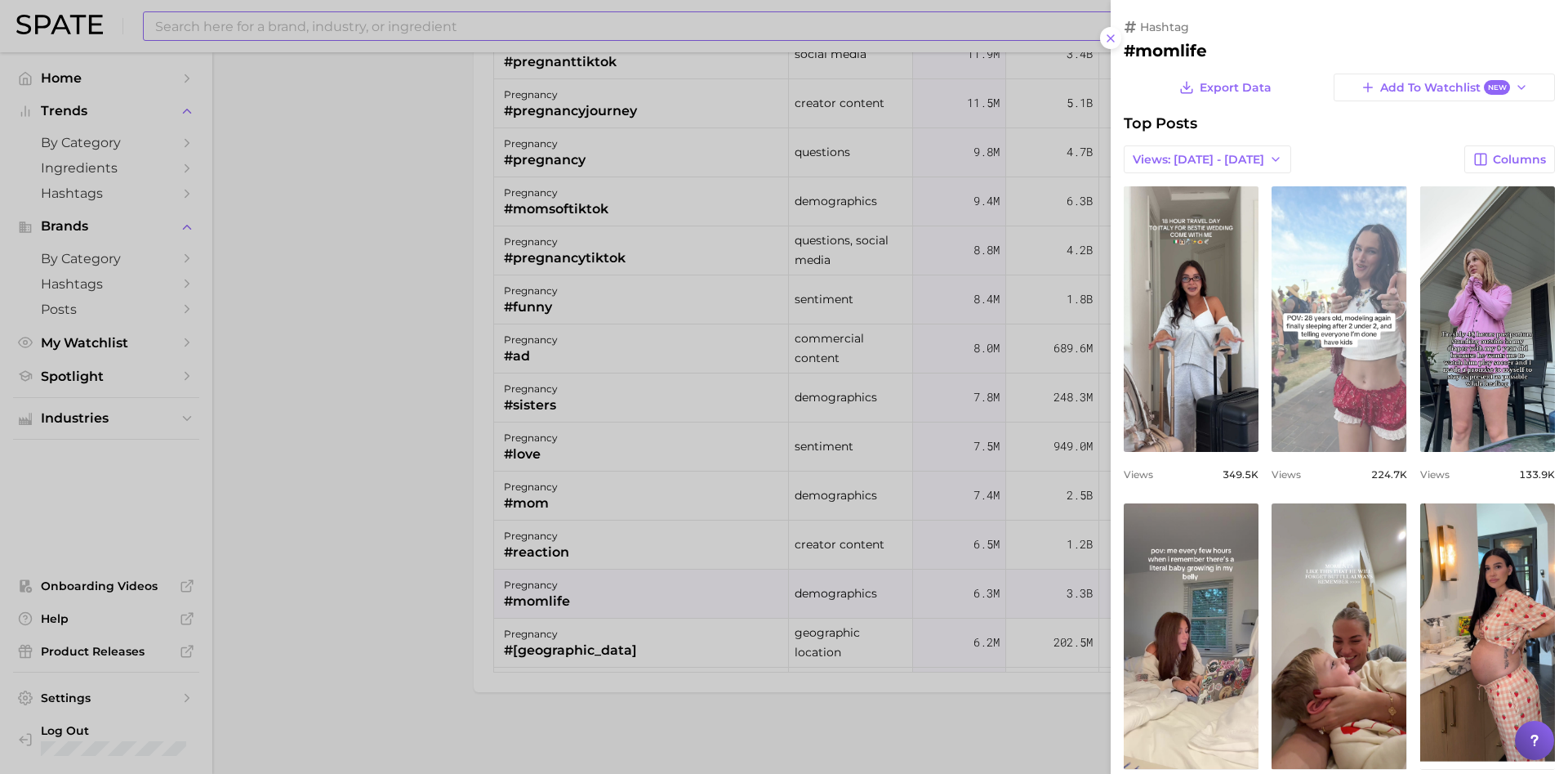
click at [1407, 331] on link "view post on TikTok" at bounding box center [1339, 319] width 134 height 265
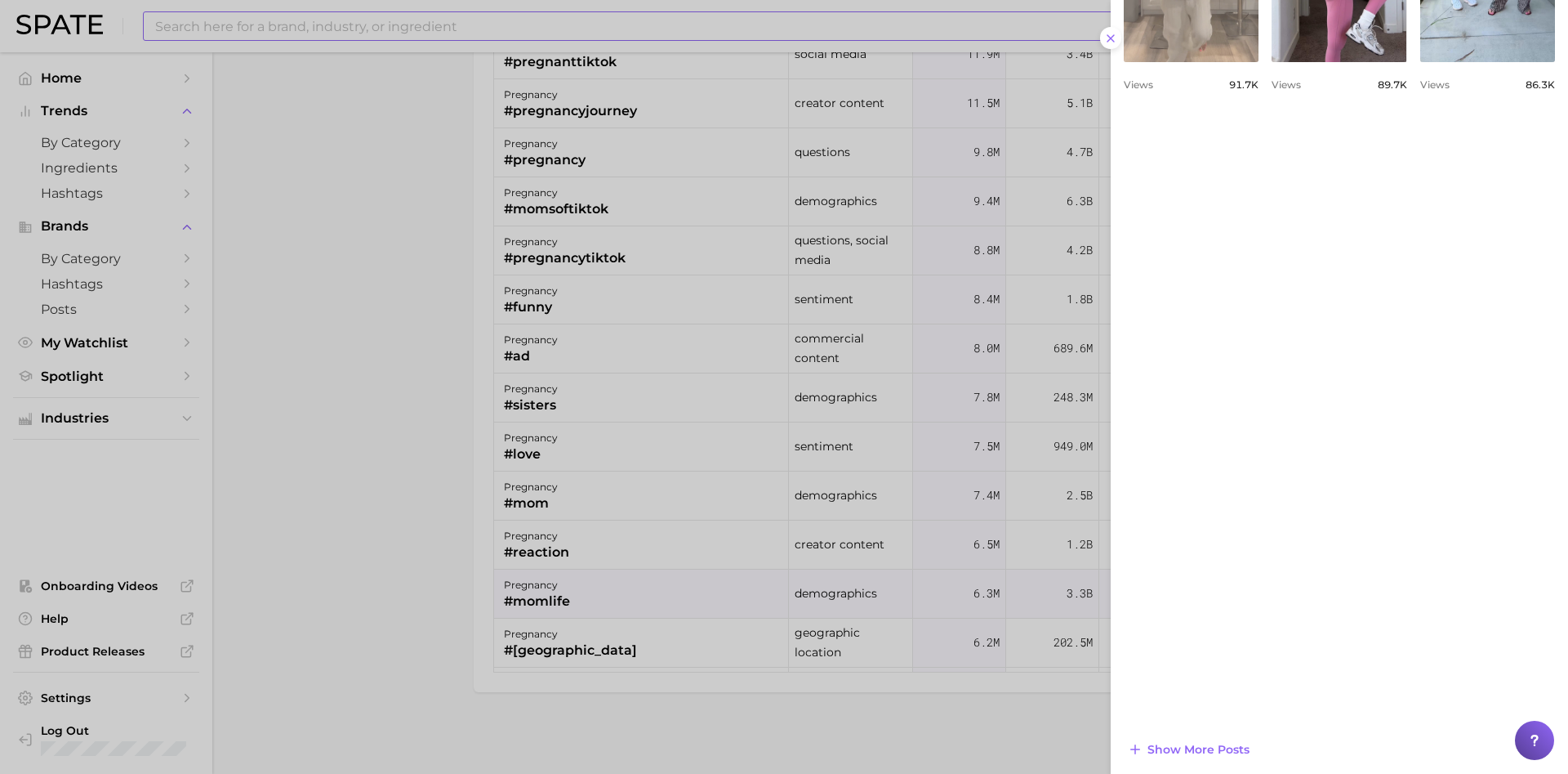
scroll to position [1031, 0]
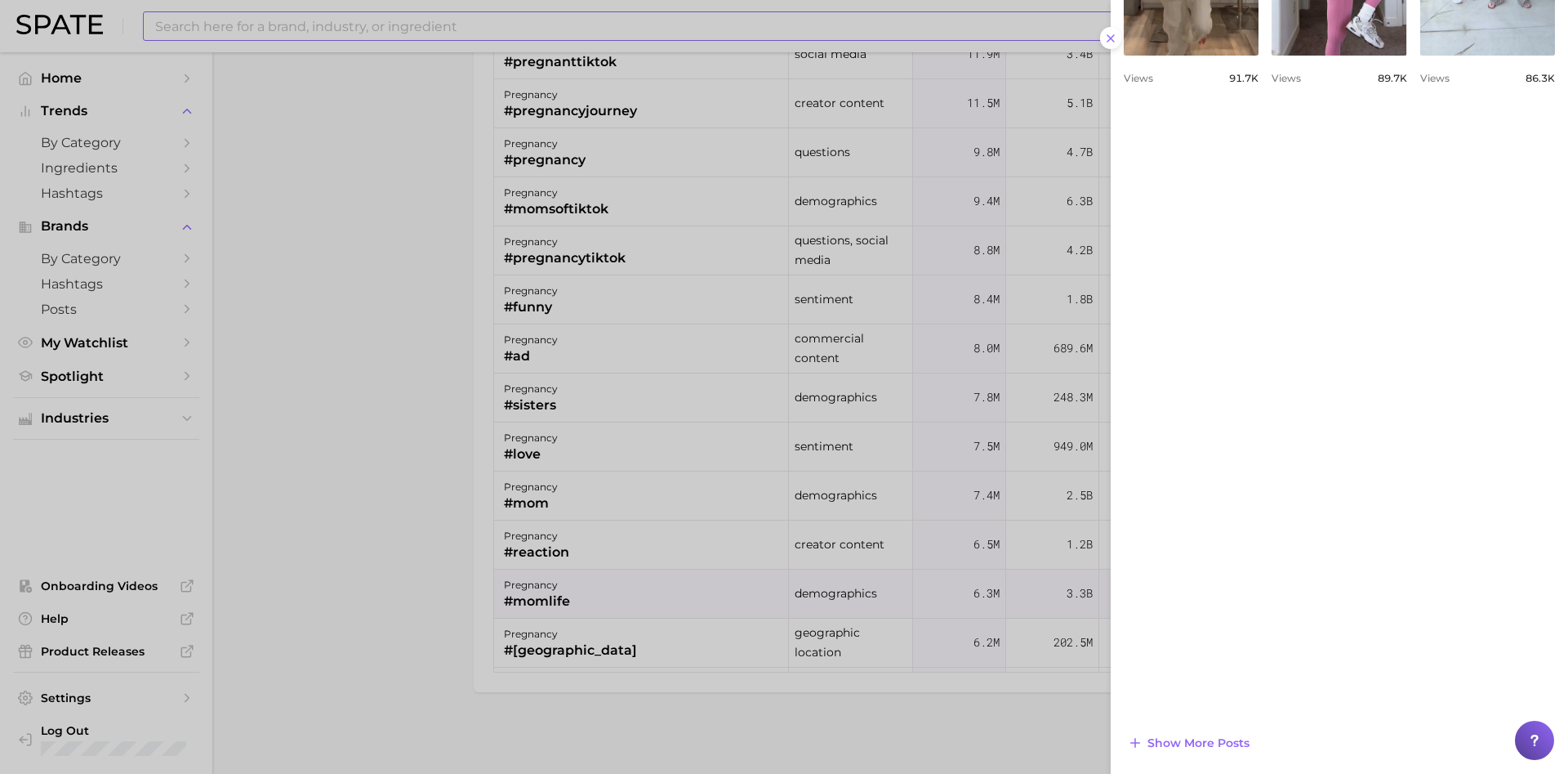
click at [385, 253] on div at bounding box center [784, 387] width 1568 height 774
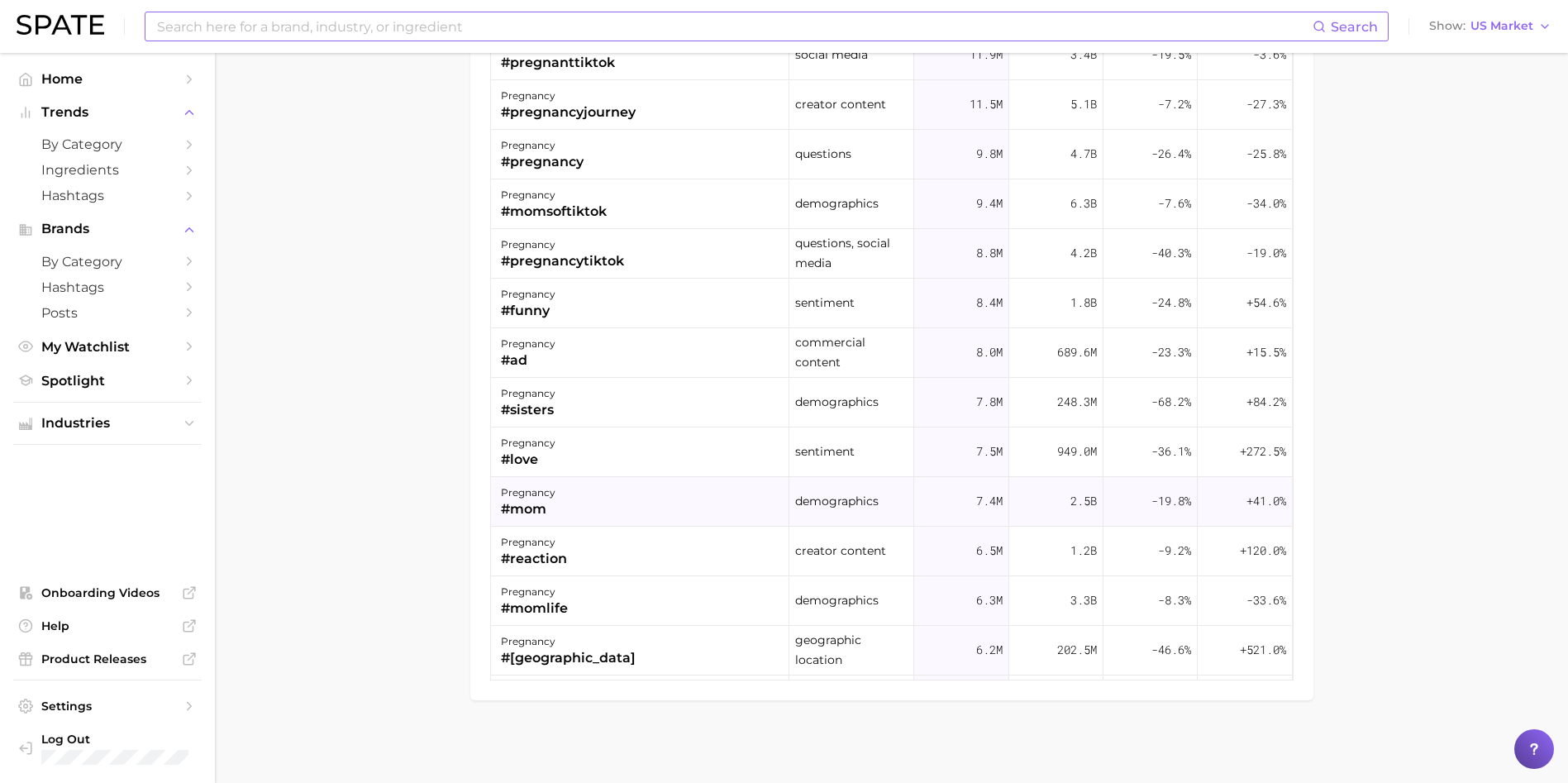
click at [546, 500] on div "#mom" at bounding box center [528, 509] width 54 height 20
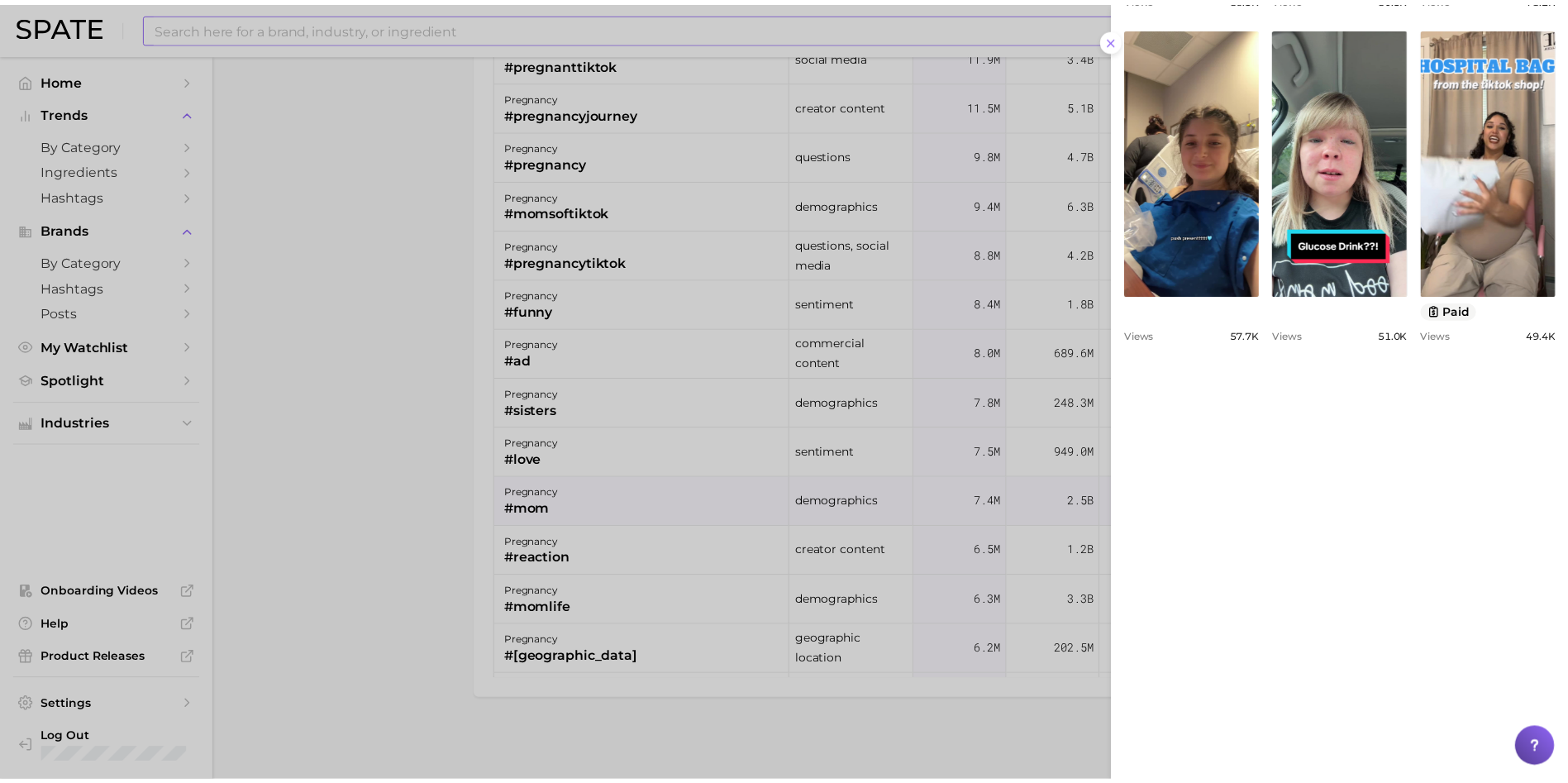
scroll to position [1060, 0]
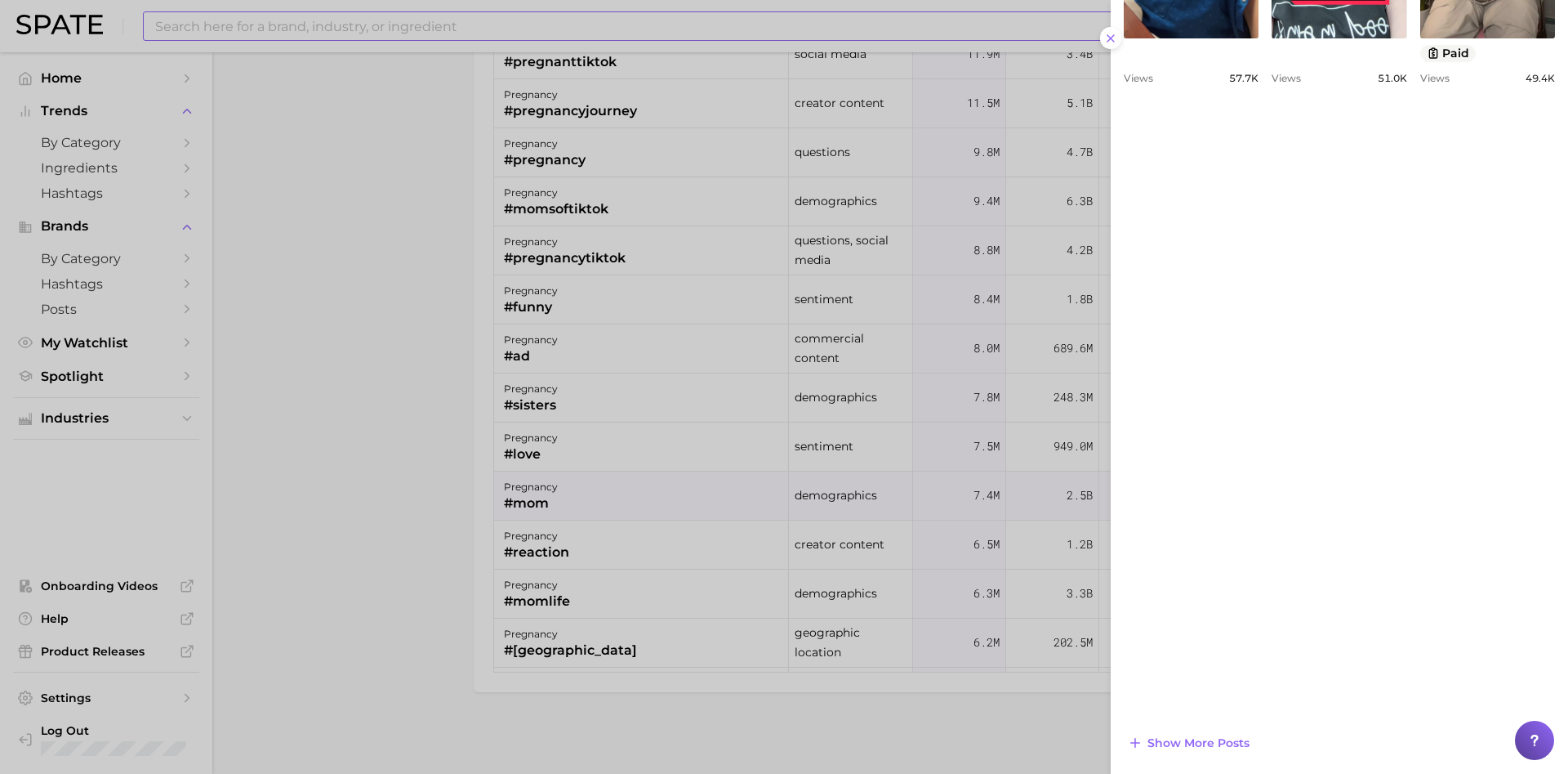
drag, startPoint x: 1271, startPoint y: 347, endPoint x: 464, endPoint y: 403, distance: 808.9
click at [464, 403] on div at bounding box center [784, 387] width 1568 height 774
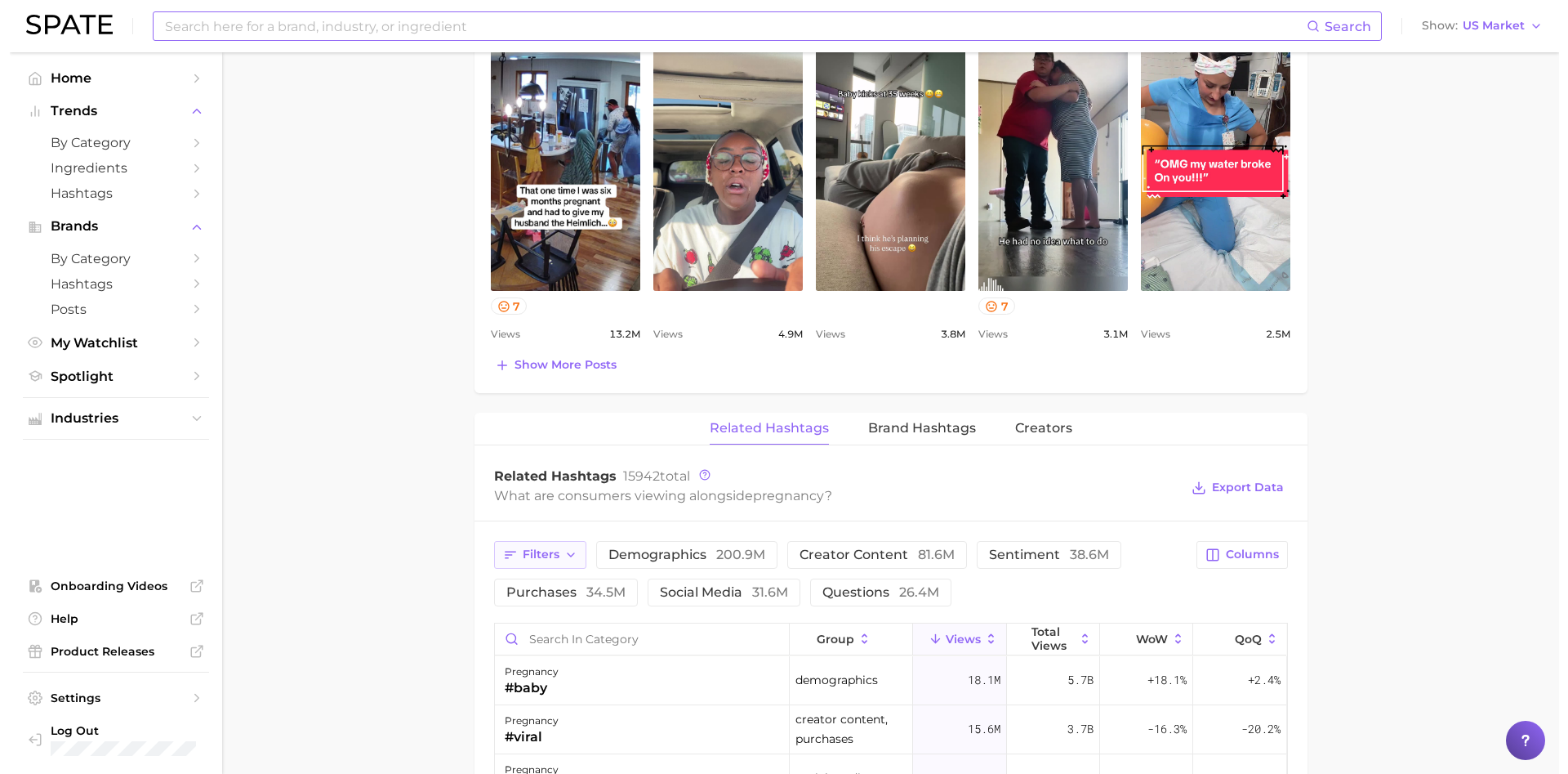
scroll to position [897, 0]
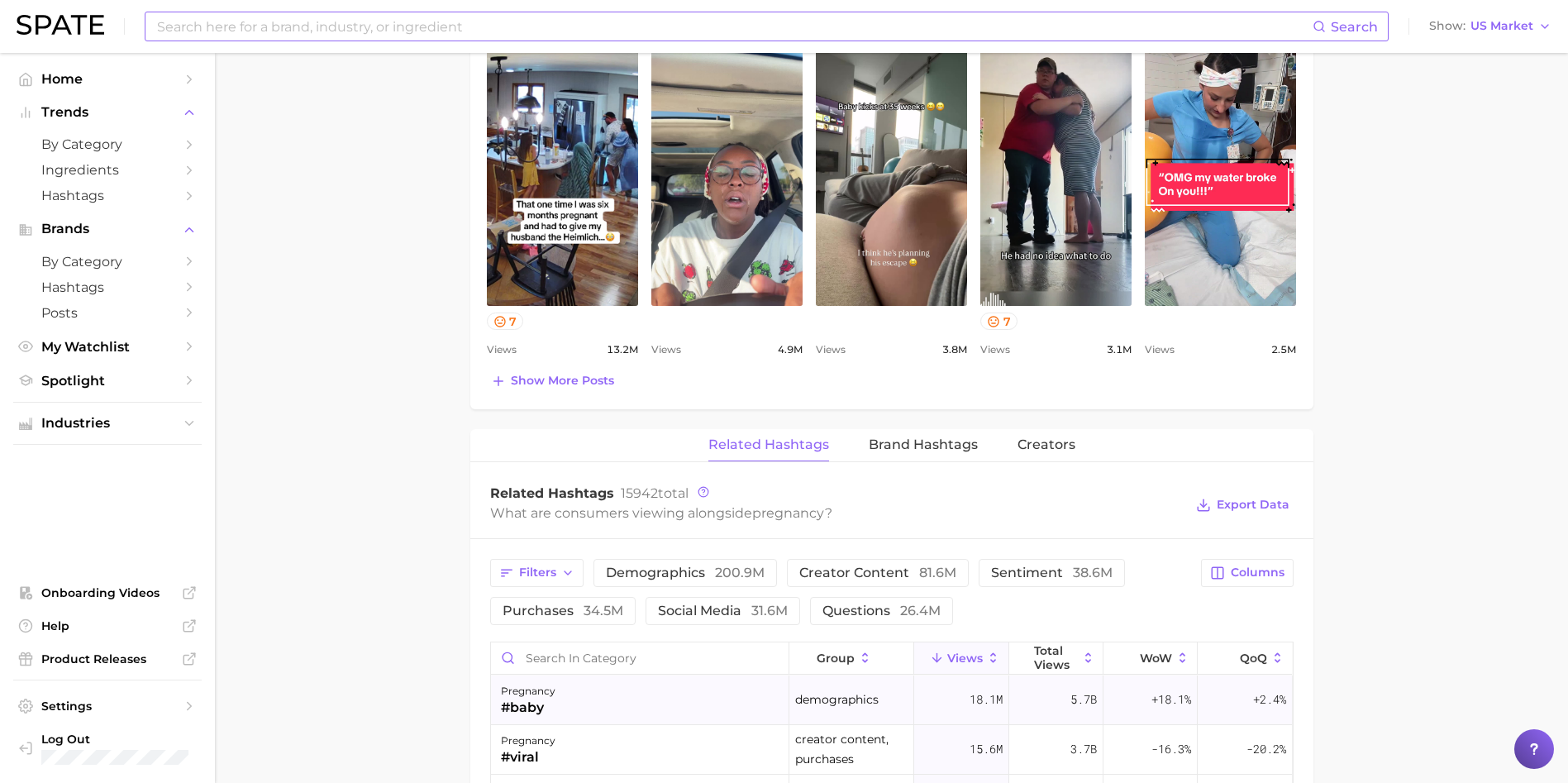
click at [623, 697] on div "pregnancy #baby" at bounding box center [640, 700] width 298 height 50
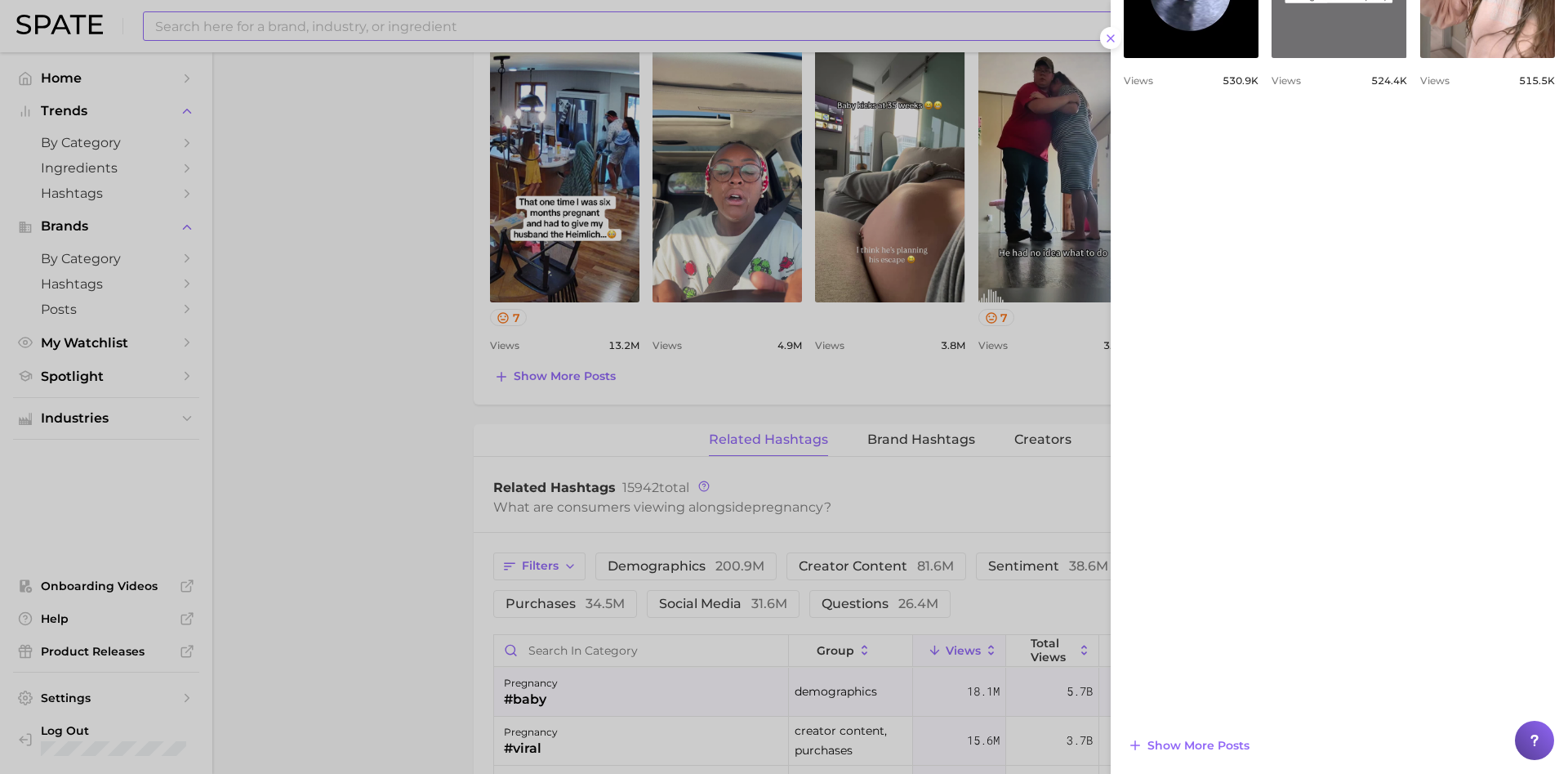
scroll to position [1031, 0]
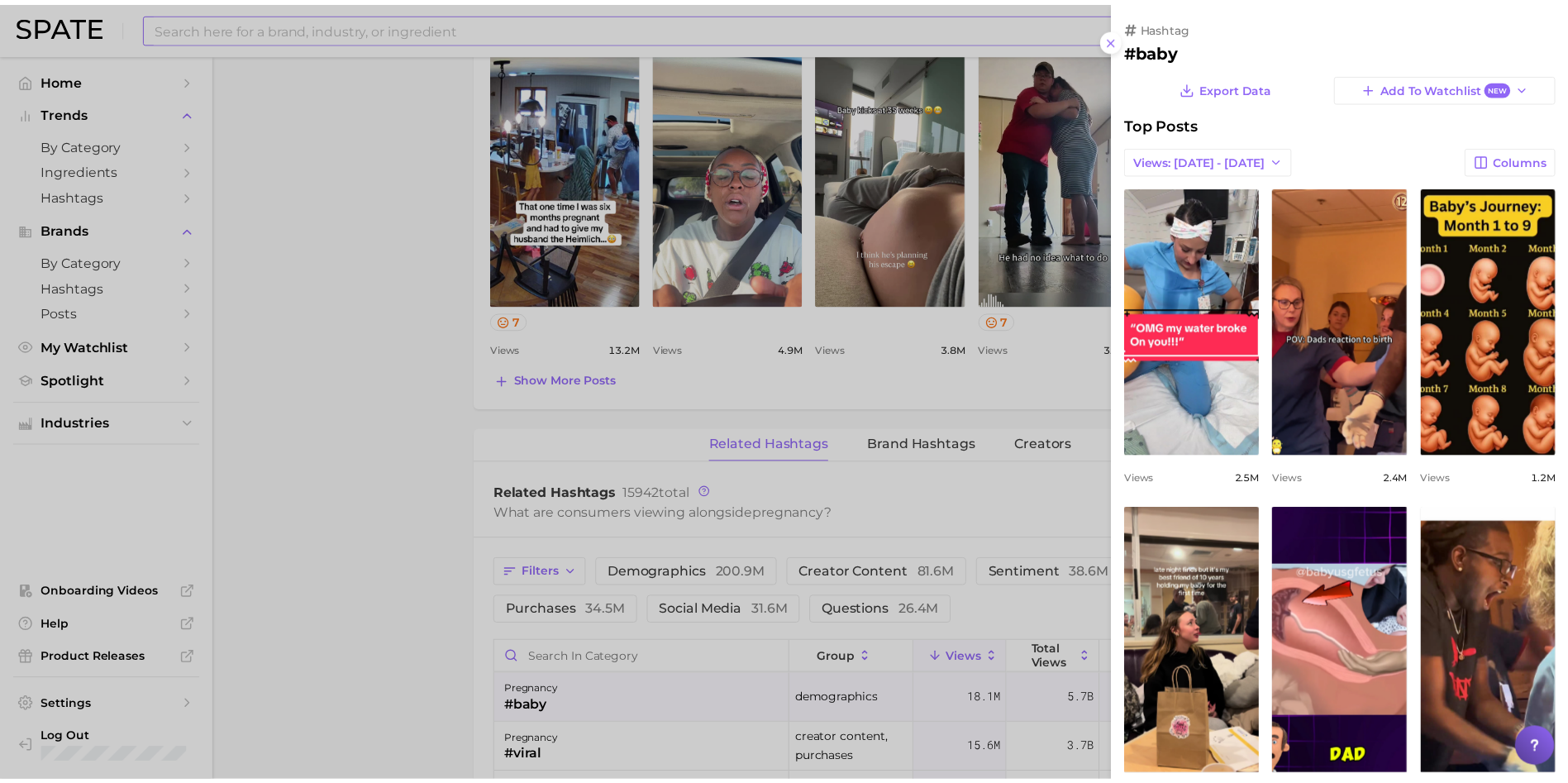
scroll to position [0, 0]
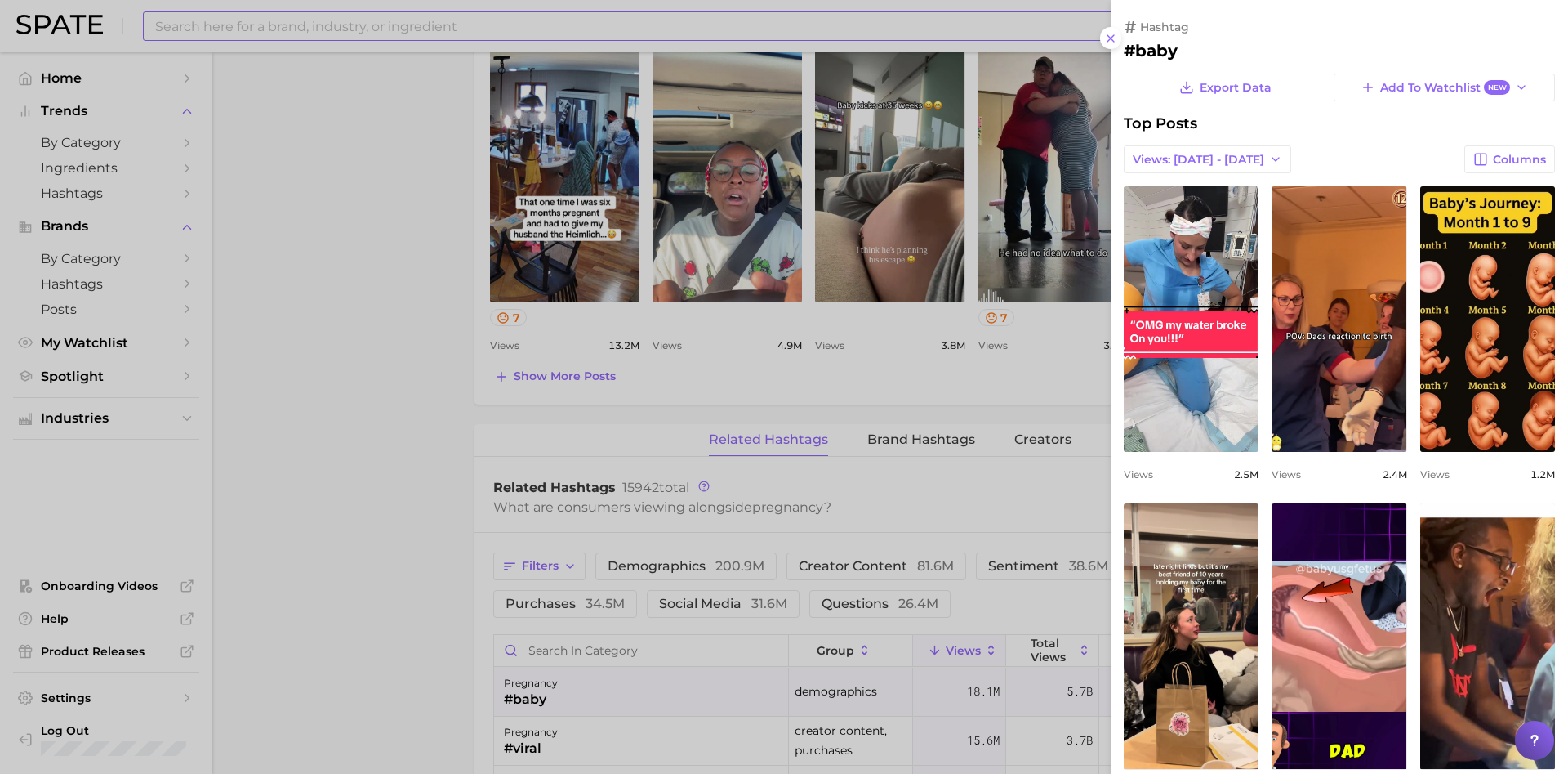
click at [283, 316] on div at bounding box center [784, 387] width 1568 height 774
